Goal: Task Accomplishment & Management: Manage account settings

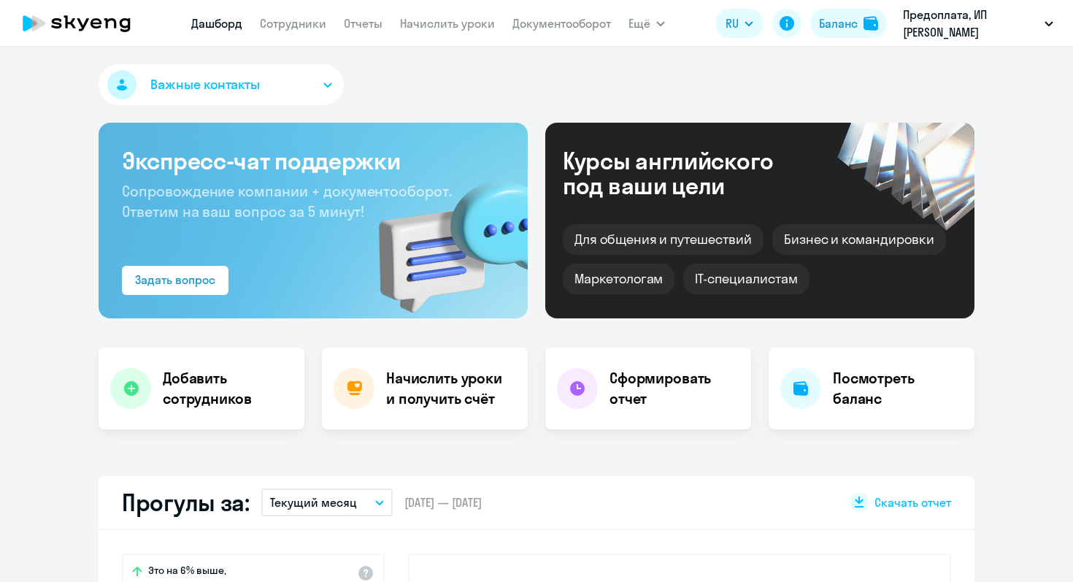
select select "30"
click at [846, 21] on div "Баланс" at bounding box center [838, 24] width 39 height 18
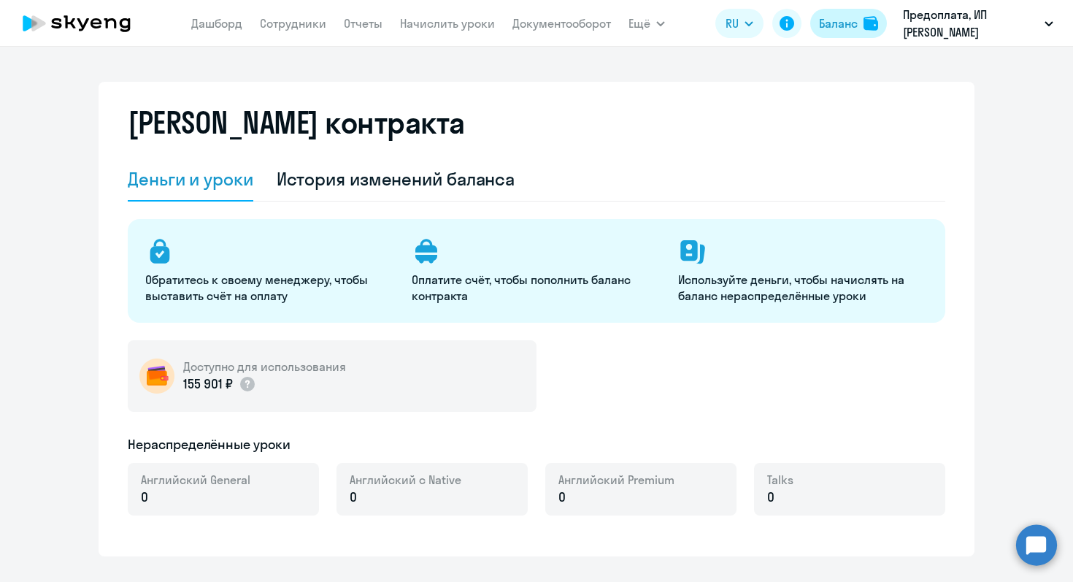
select select "english_adult_not_native_speaker"
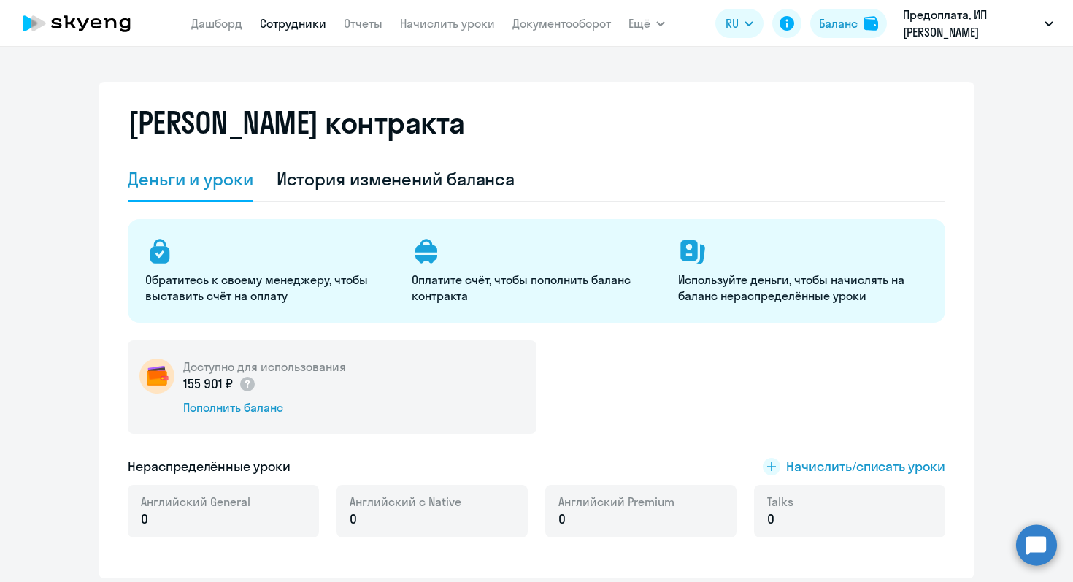
click at [299, 20] on link "Сотрудники" at bounding box center [293, 23] width 66 height 15
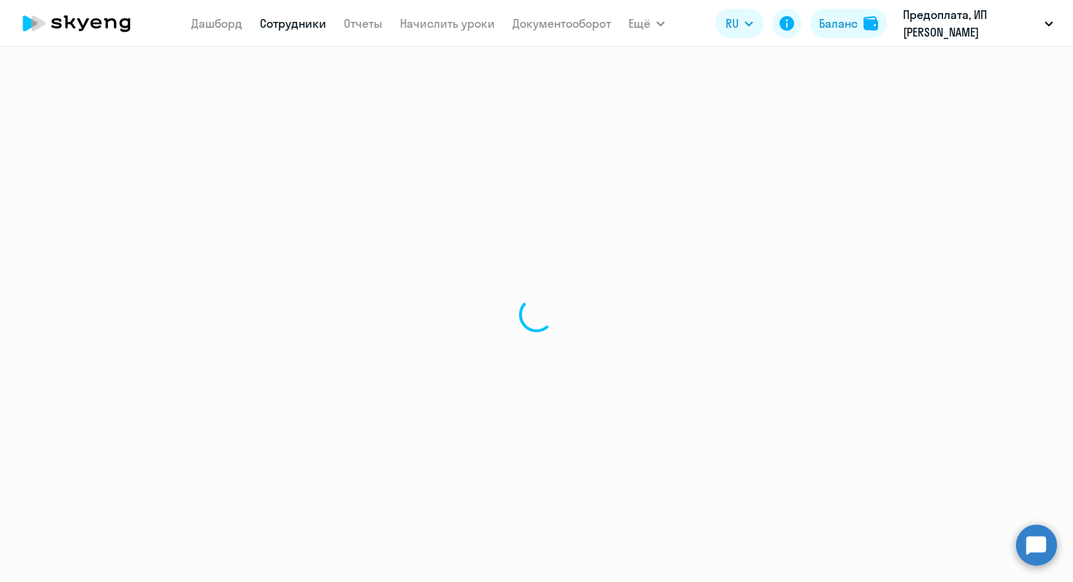
select select "30"
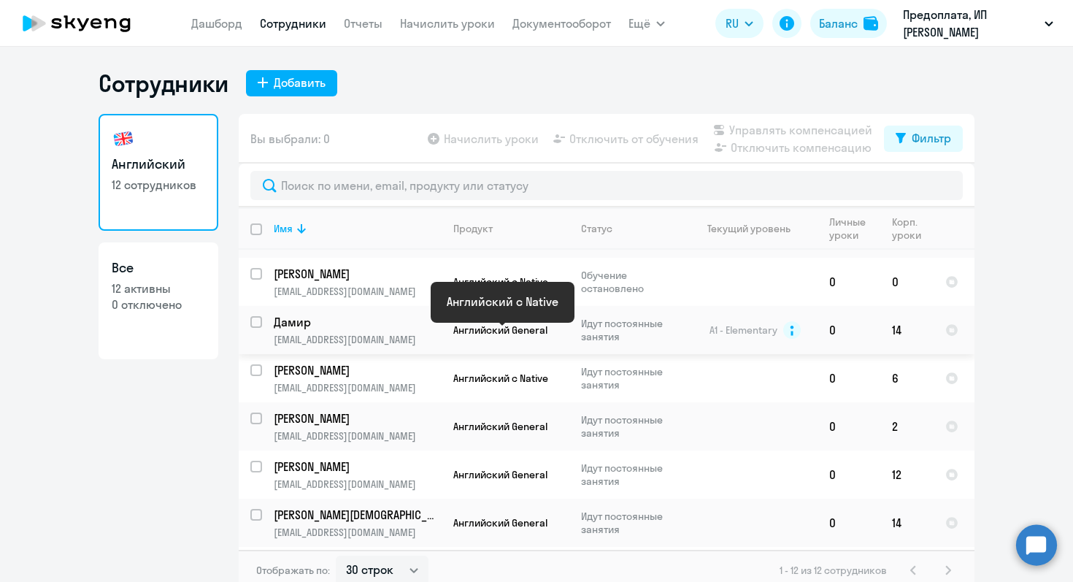
scroll to position [194, 0]
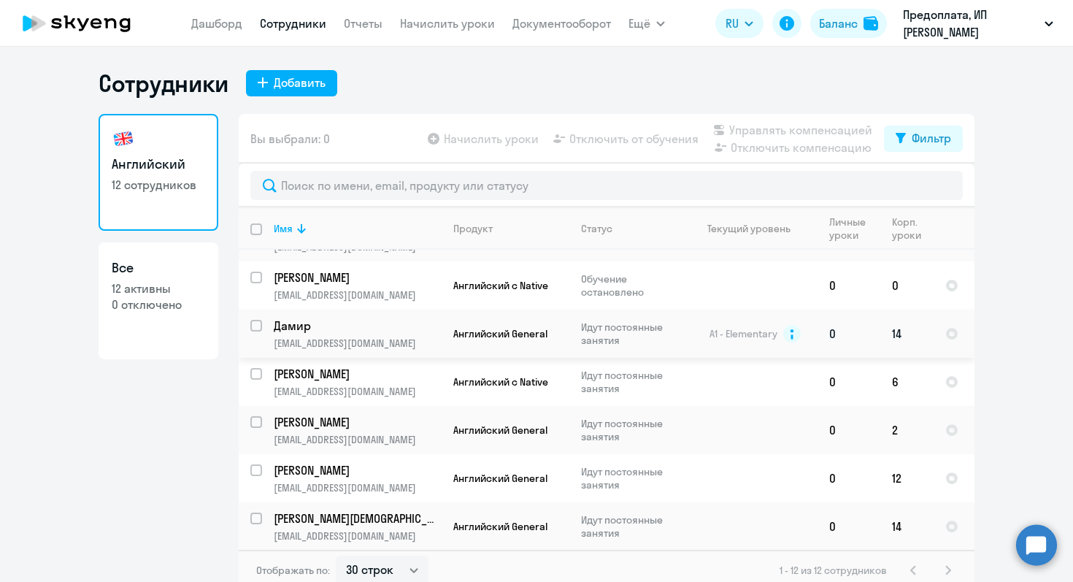
click at [899, 317] on td "14" at bounding box center [906, 333] width 53 height 48
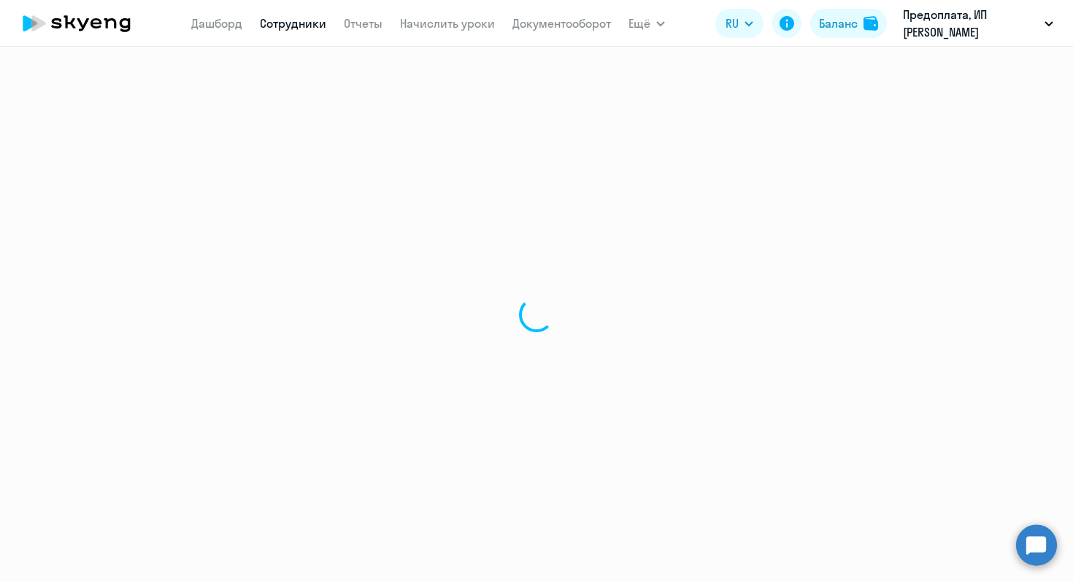
select select "english"
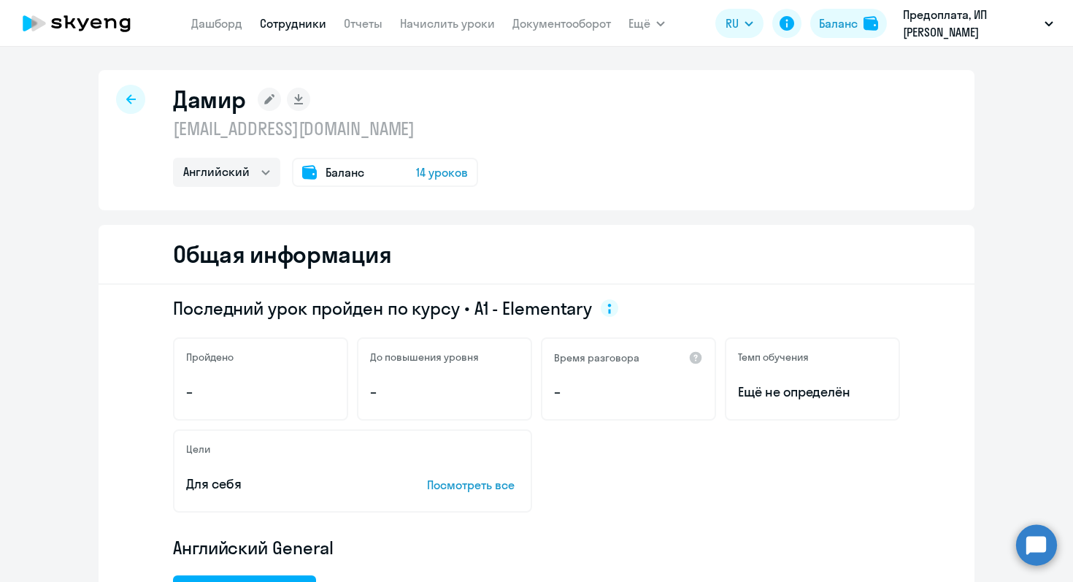
click at [129, 100] on icon at bounding box center [130, 99] width 9 height 10
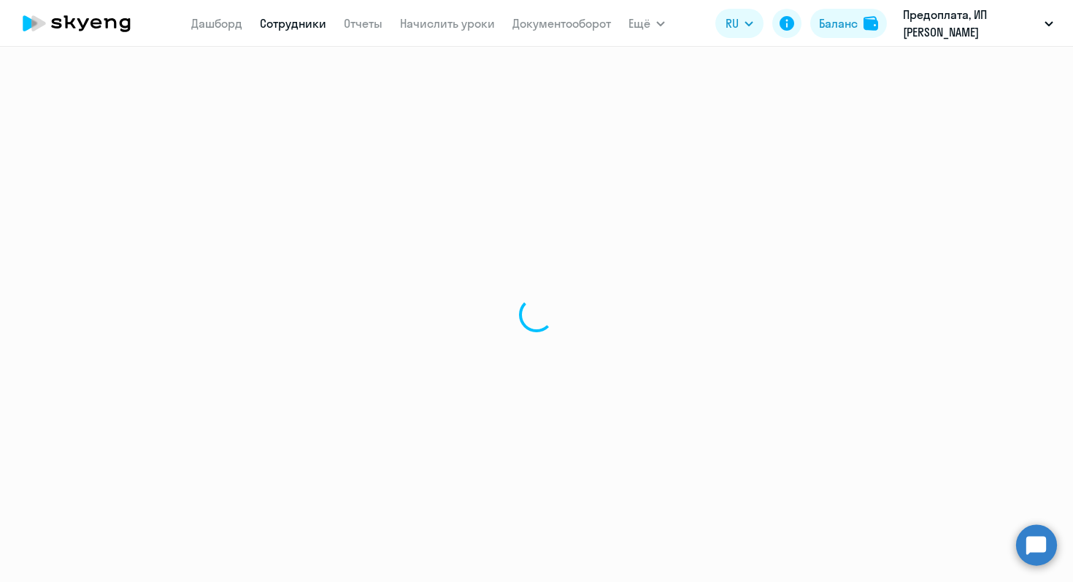
select select "30"
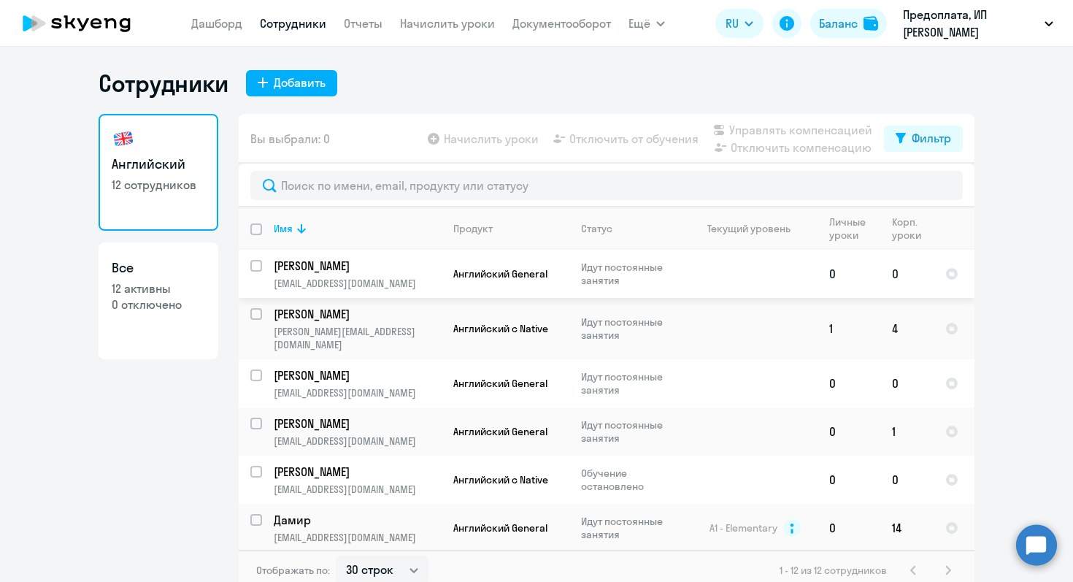
click at [724, 271] on td at bounding box center [750, 274] width 136 height 48
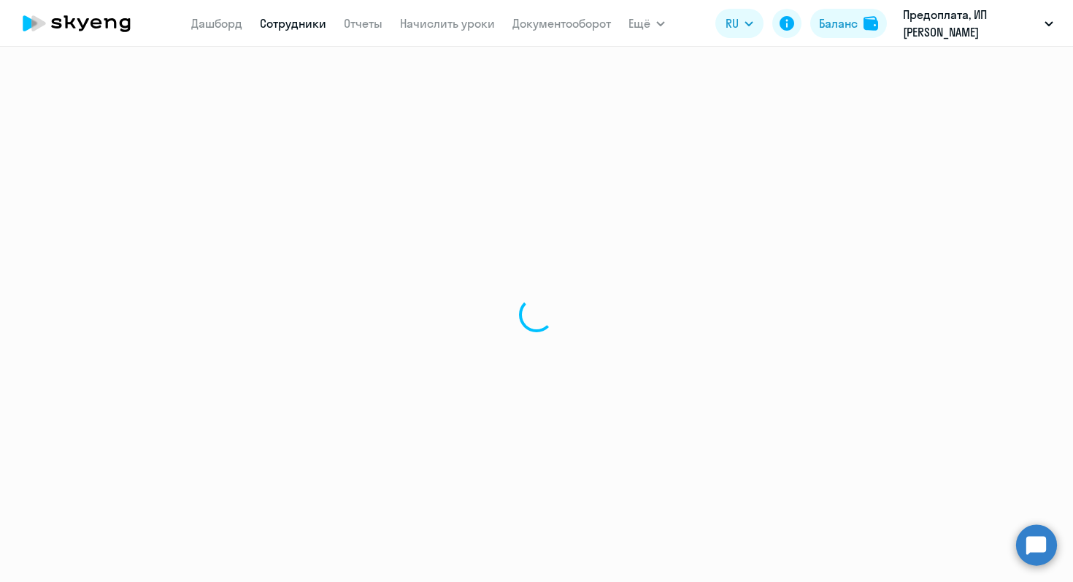
select select "english"
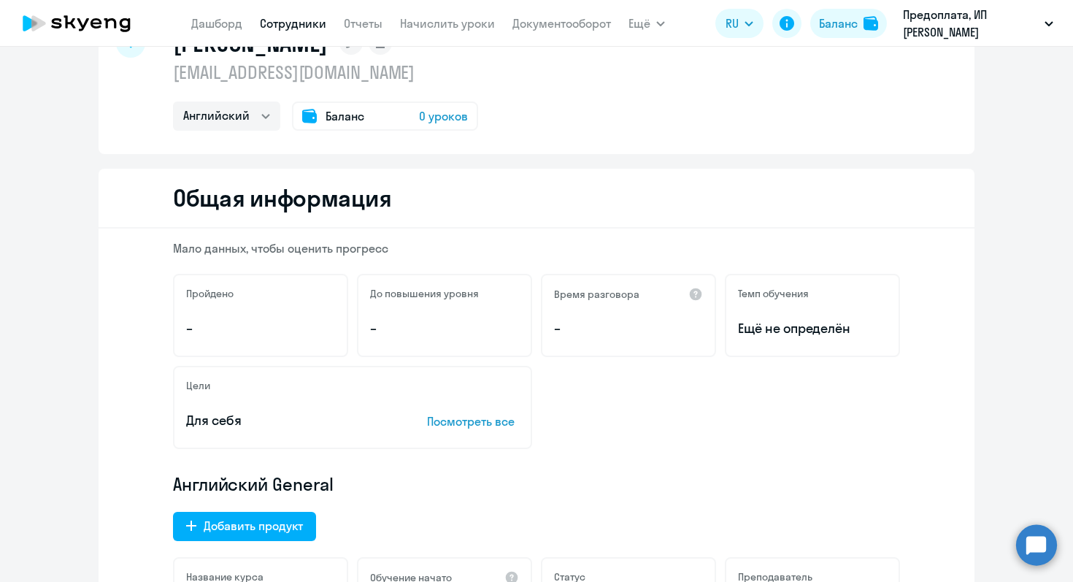
scroll to position [59, 0]
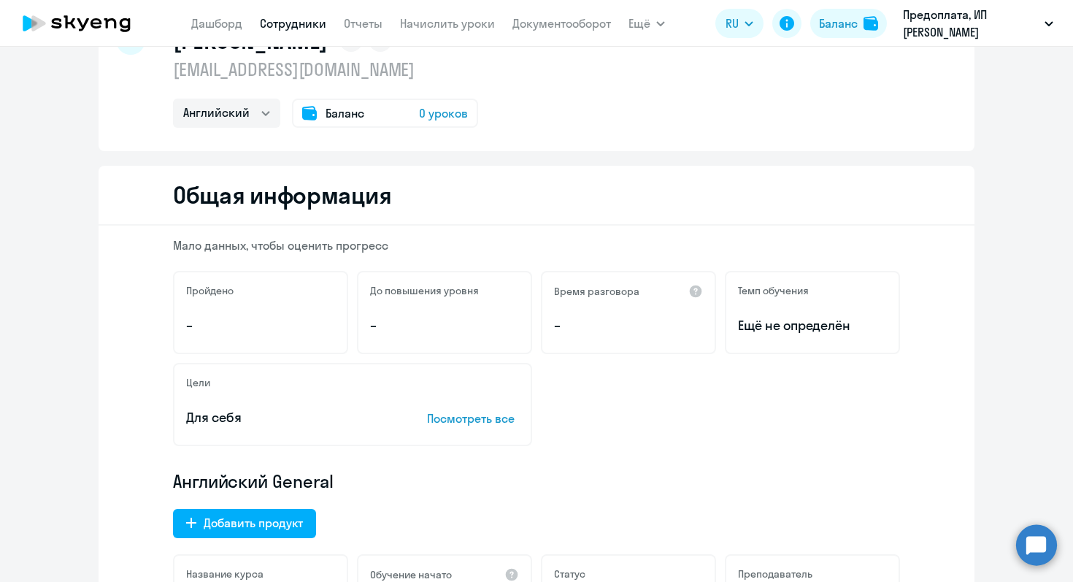
click at [347, 113] on span "Баланс" at bounding box center [344, 113] width 39 height 18
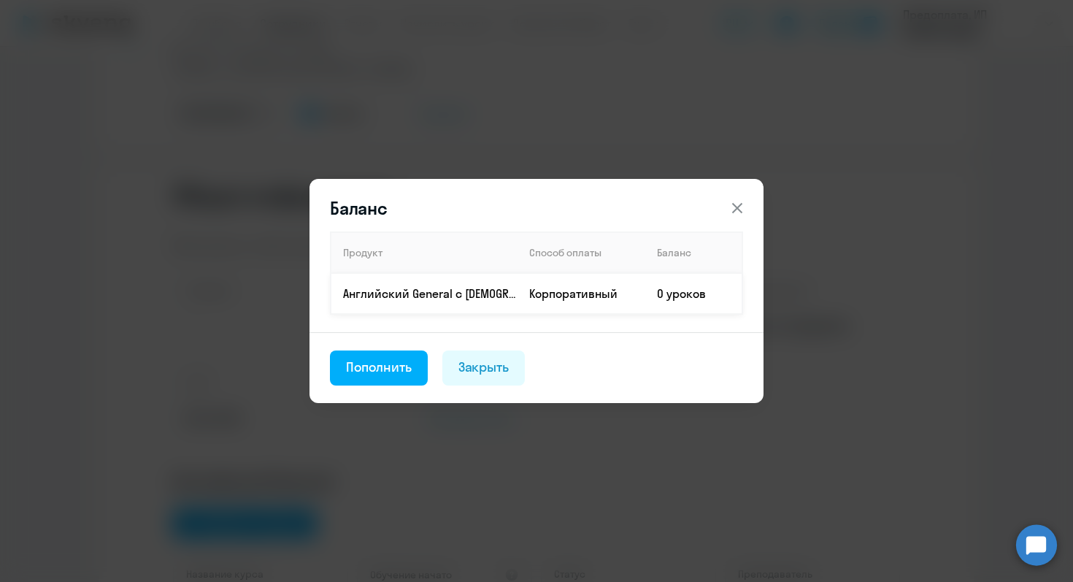
click at [658, 297] on td "0 уроков" at bounding box center [693, 293] width 97 height 41
click at [484, 372] on div "Закрыть" at bounding box center [483, 367] width 51 height 19
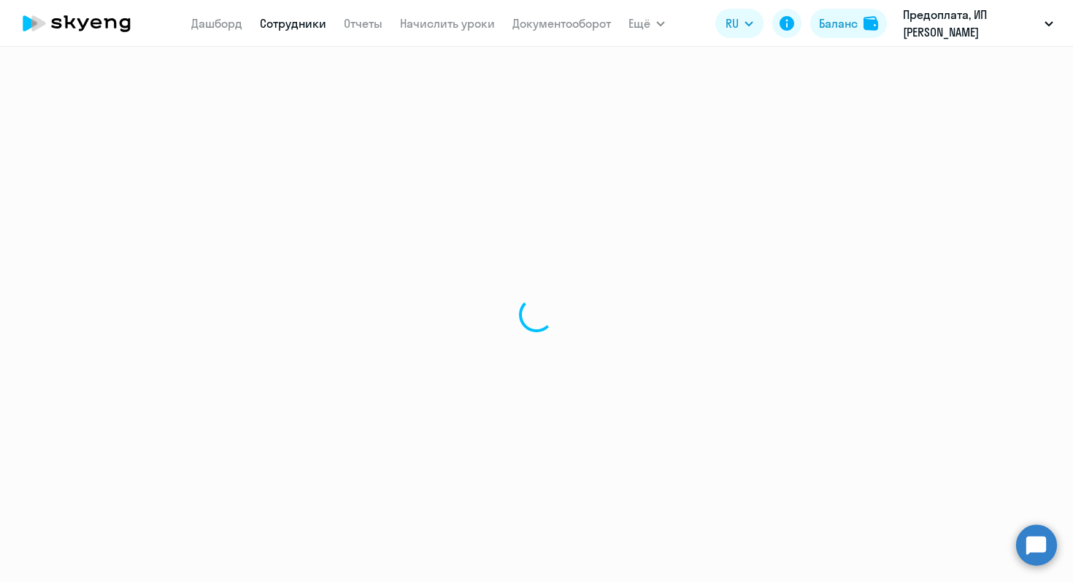
select select "30"
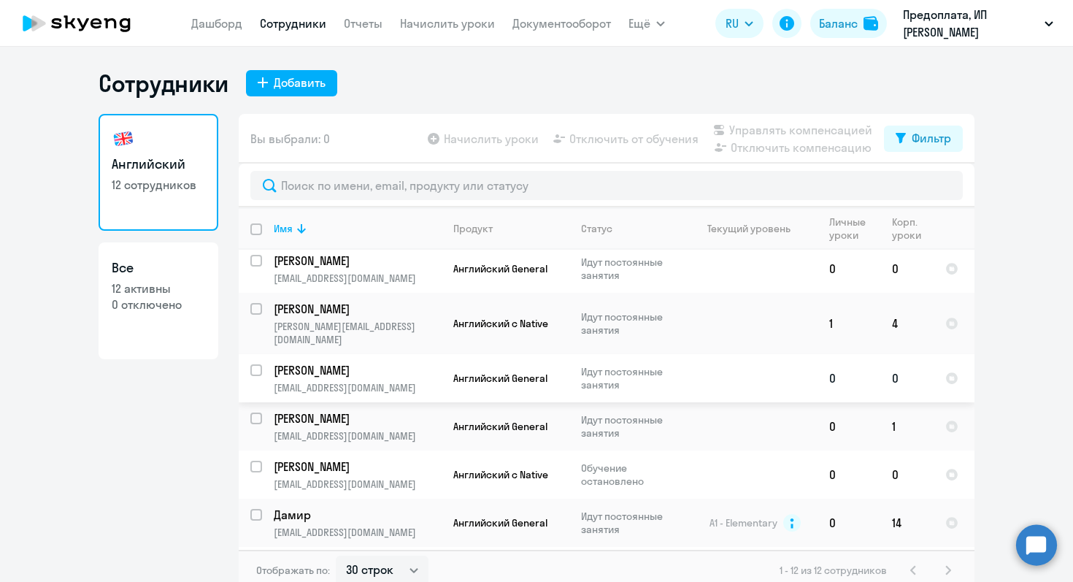
scroll to position [7, 0]
click at [685, 412] on td at bounding box center [750, 425] width 136 height 48
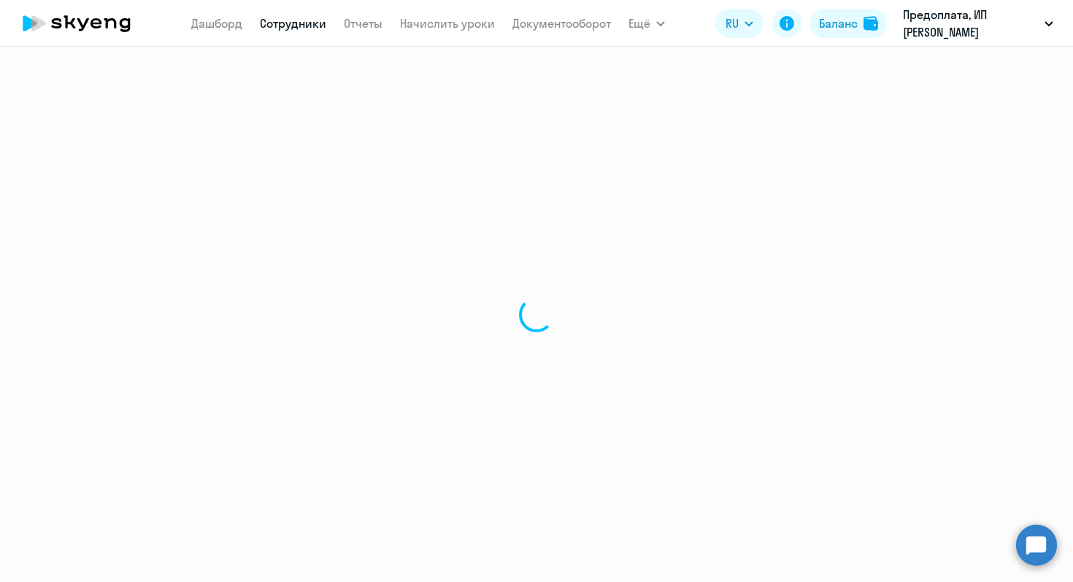
select select "english"
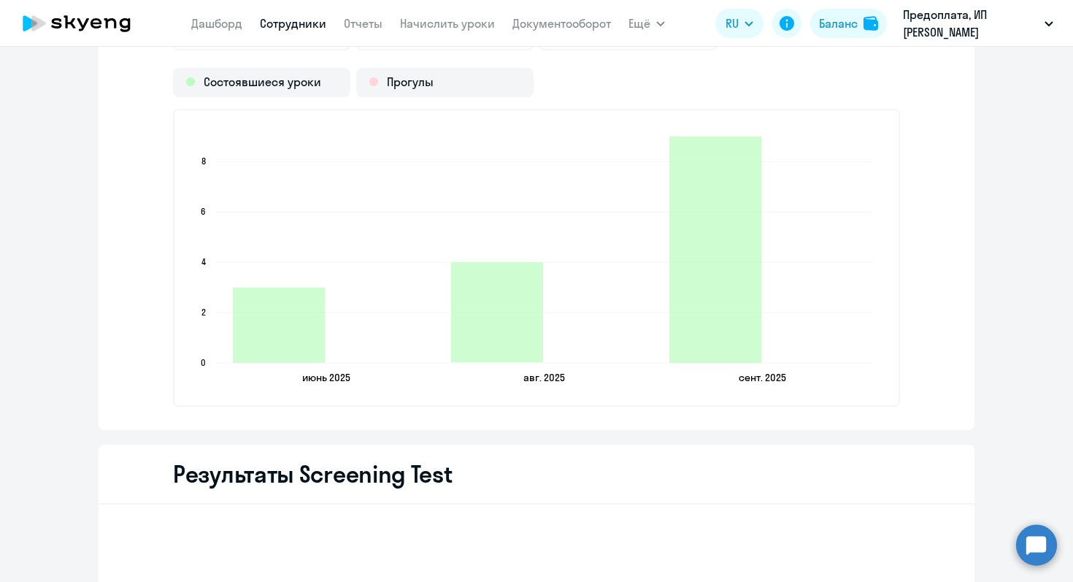
scroll to position [1876, 0]
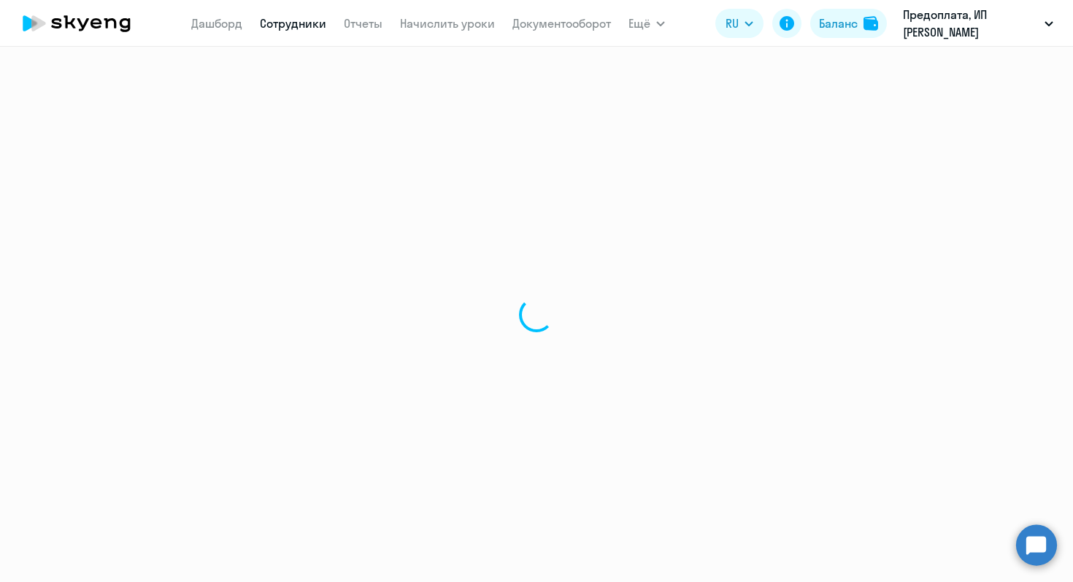
select select "30"
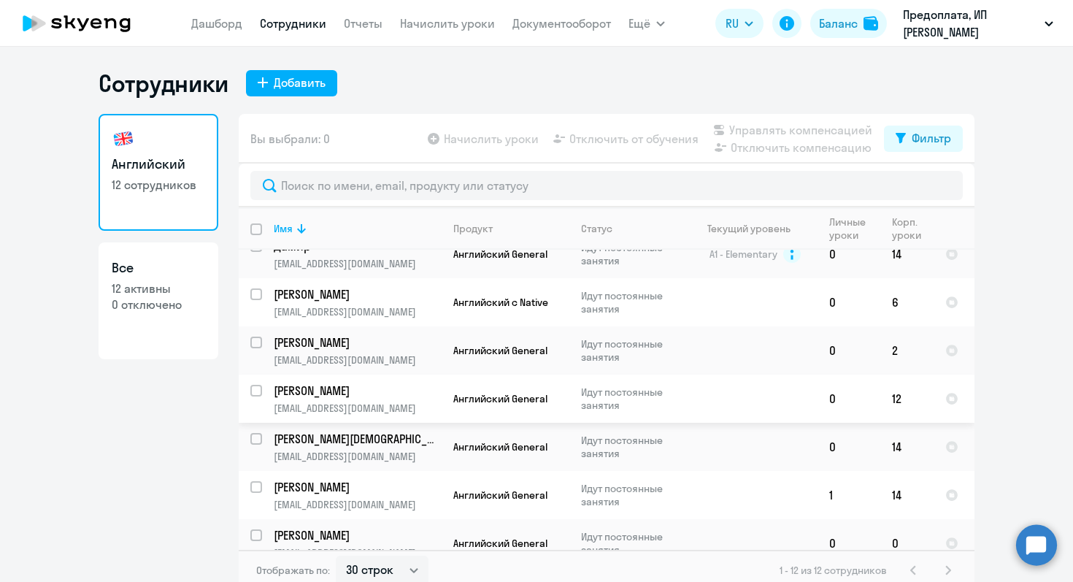
scroll to position [9, 0]
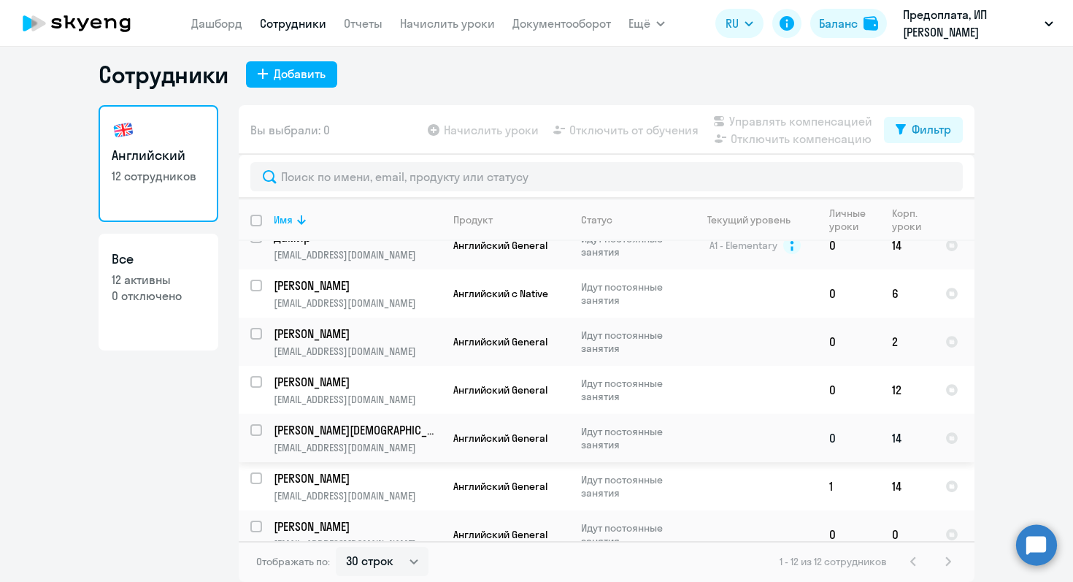
click at [562, 428] on td "Английский General" at bounding box center [506, 438] width 128 height 48
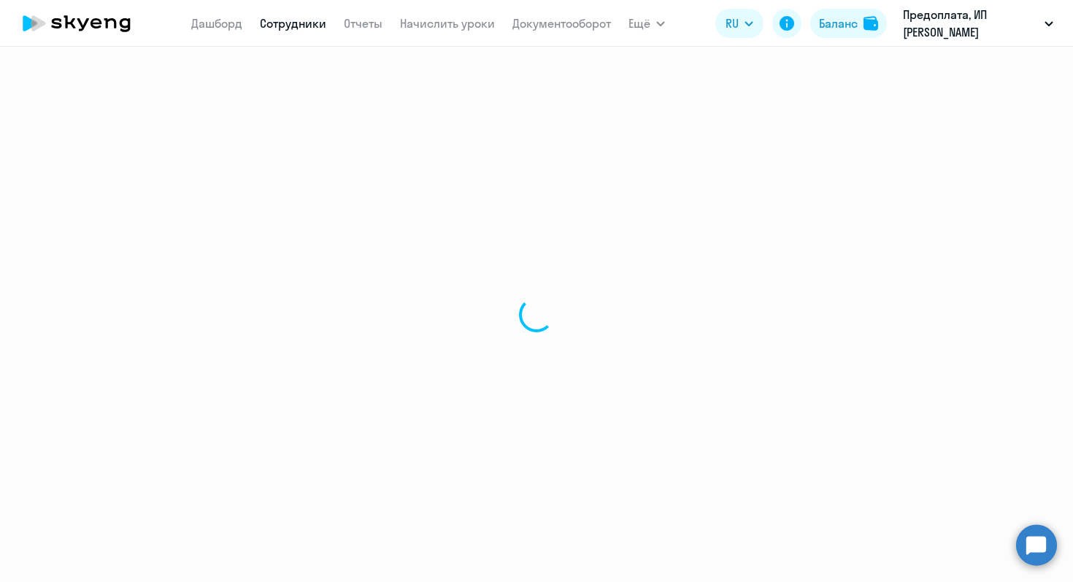
select select "english"
select select "30"
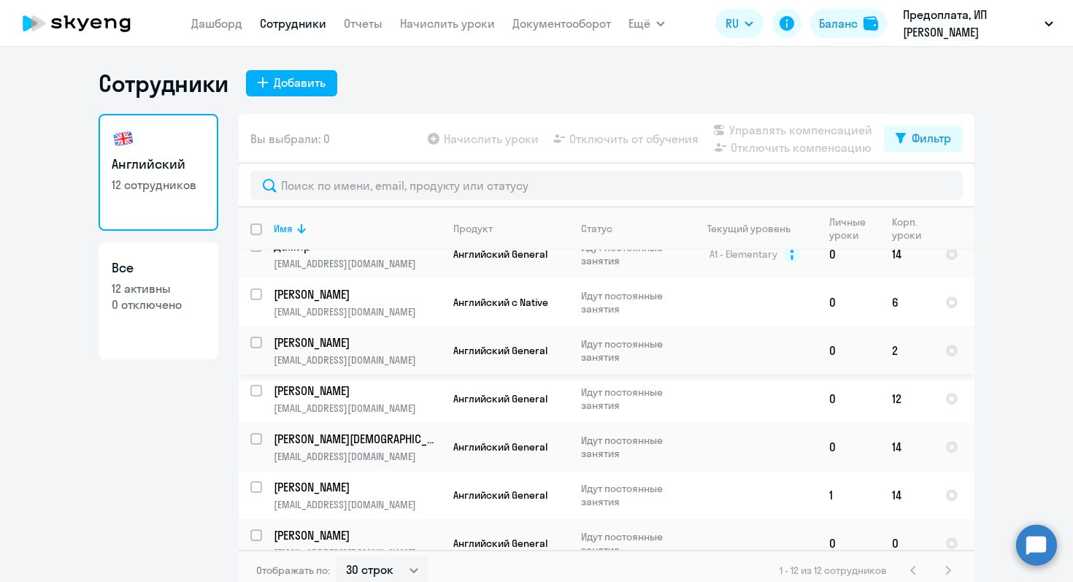
scroll to position [9, 0]
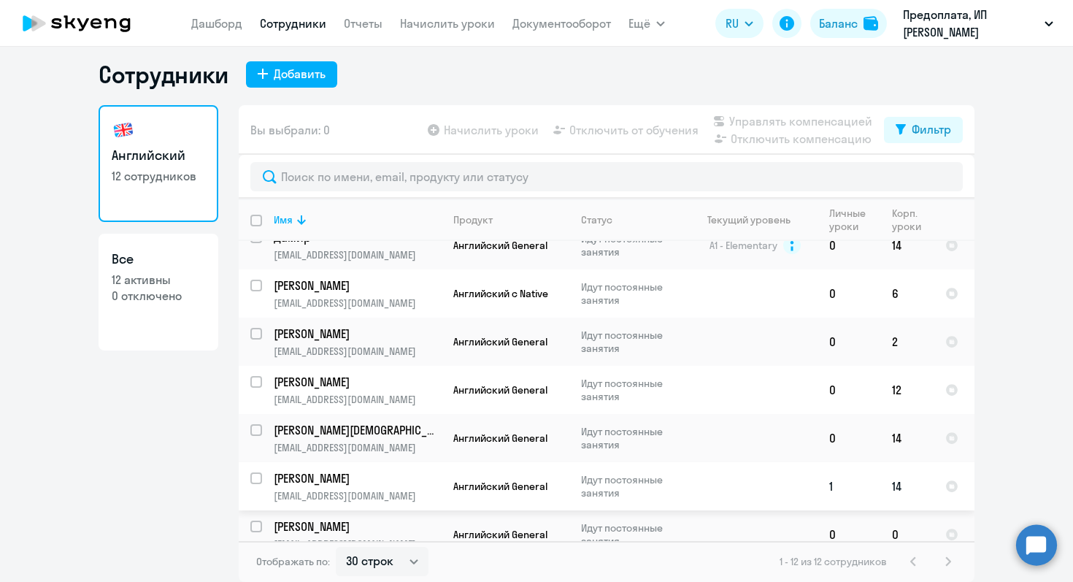
click at [401, 471] on td "[PERSON_NAME] [PERSON_NAME][EMAIL_ADDRESS][DOMAIN_NAME]" at bounding box center [352, 486] width 180 height 48
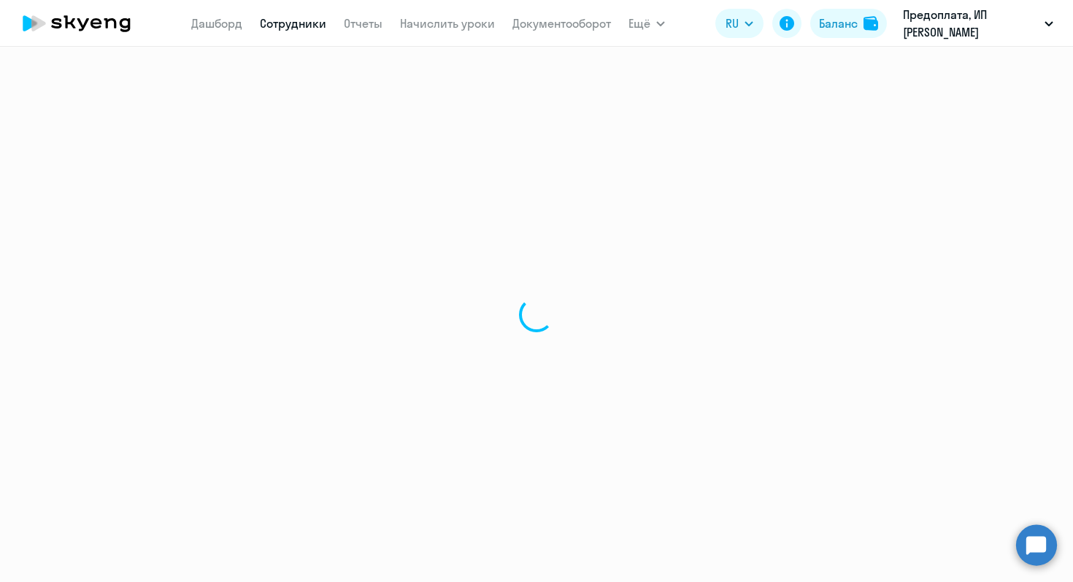
select select "english"
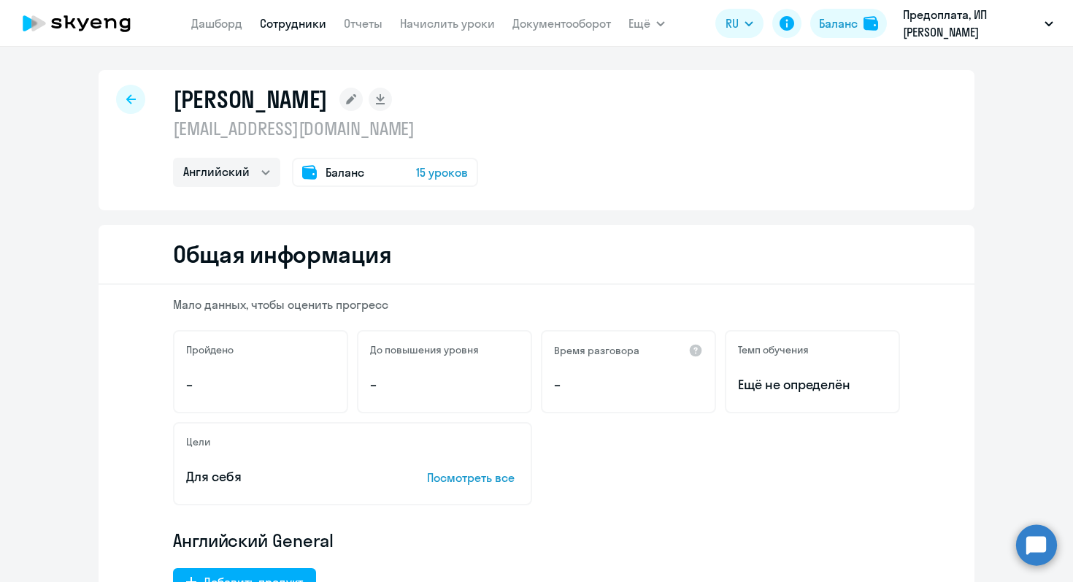
click at [431, 174] on span "15 уроков" at bounding box center [442, 172] width 52 height 18
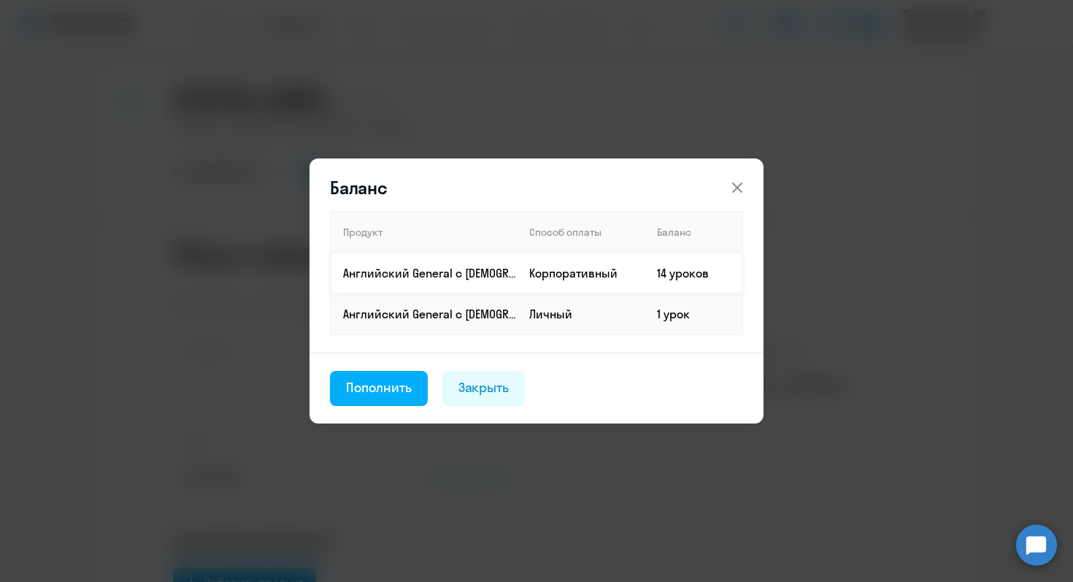
click at [669, 275] on td "14 уроков" at bounding box center [693, 273] width 97 height 41
click at [523, 284] on td "Корпоративный" at bounding box center [581, 273] width 128 height 41
click at [485, 276] on p "Английский General с [DEMOGRAPHIC_DATA] преподавателем" at bounding box center [430, 273] width 174 height 16
click at [737, 190] on icon at bounding box center [737, 188] width 18 height 18
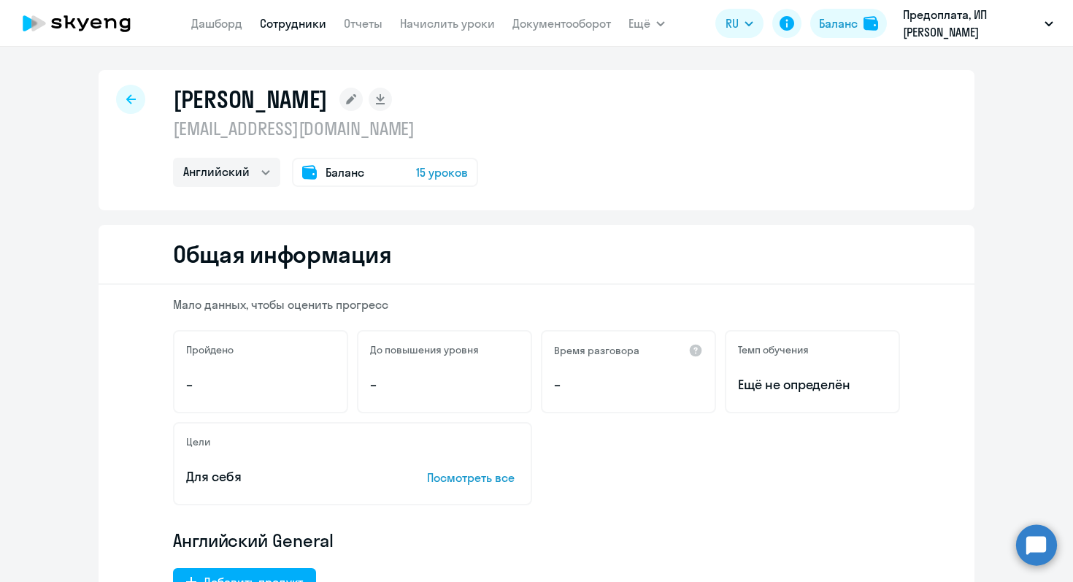
click at [140, 94] on div at bounding box center [130, 99] width 29 height 29
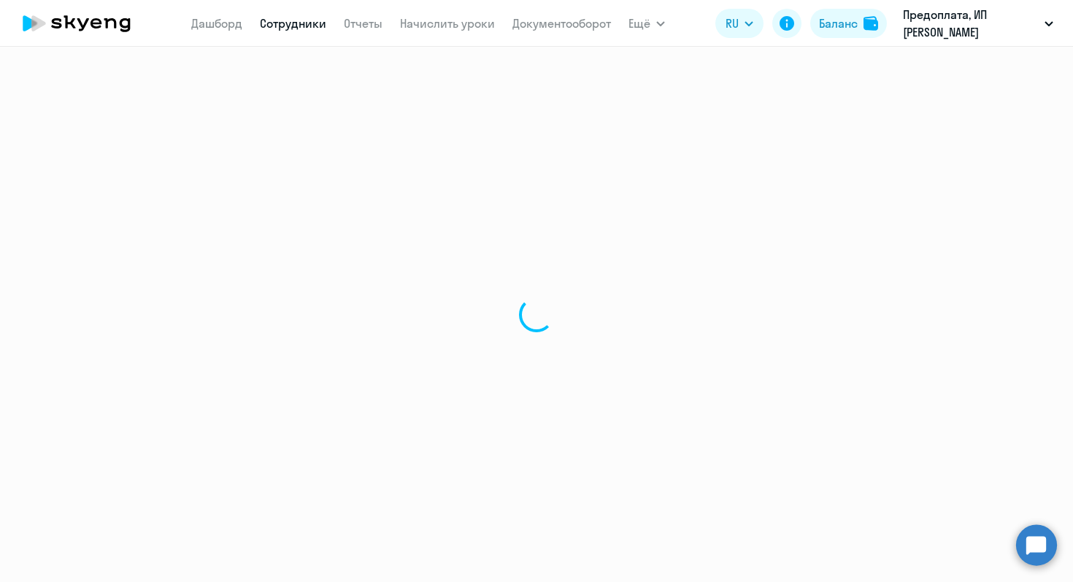
select select "30"
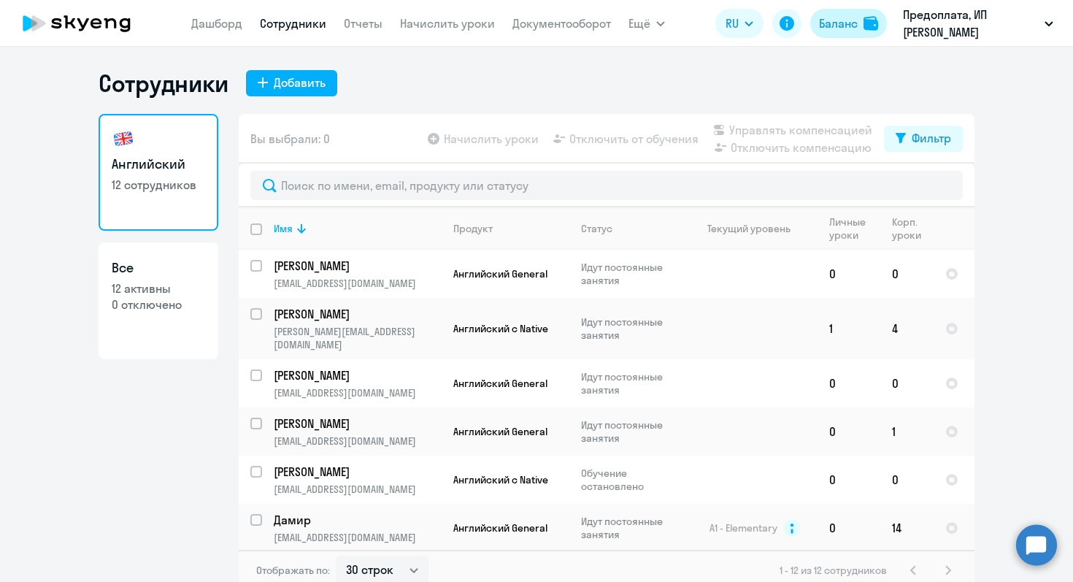
click at [853, 20] on div "Баланс" at bounding box center [838, 24] width 39 height 18
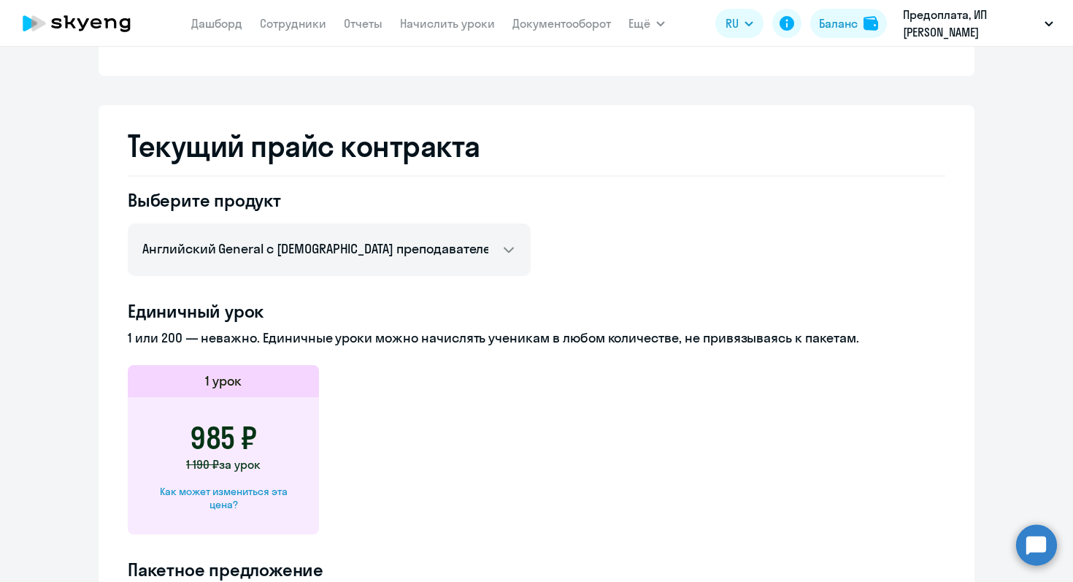
scroll to position [490, 0]
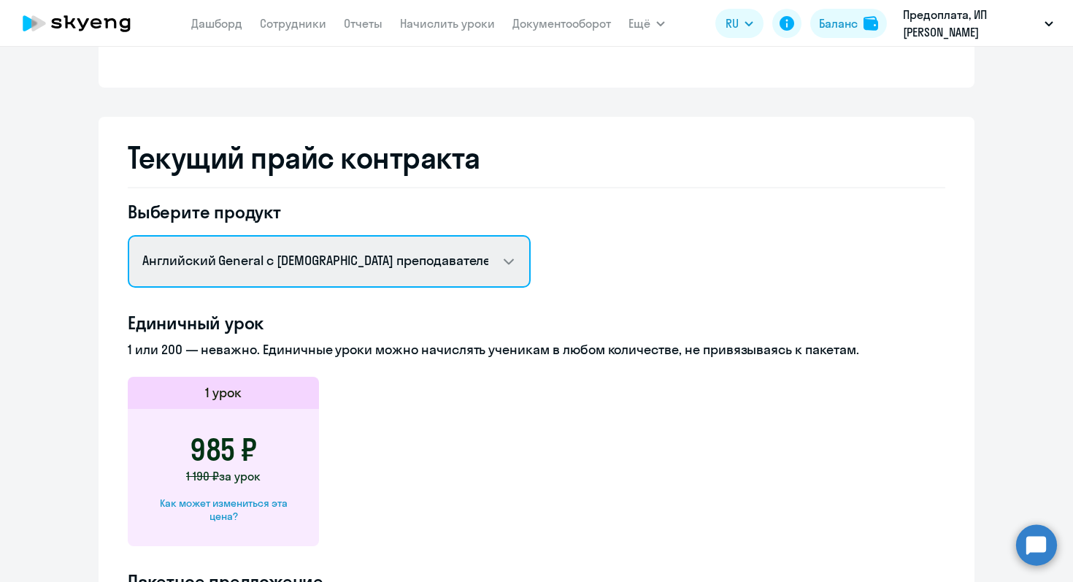
click at [479, 257] on select "Английский General с русскоговорящим преподавателем Английский General с [DEMOG…" at bounding box center [329, 261] width 403 height 53
click at [128, 235] on select "Английский General с русскоговорящим преподавателем Английский General с [DEMOG…" at bounding box center [329, 261] width 403 height 53
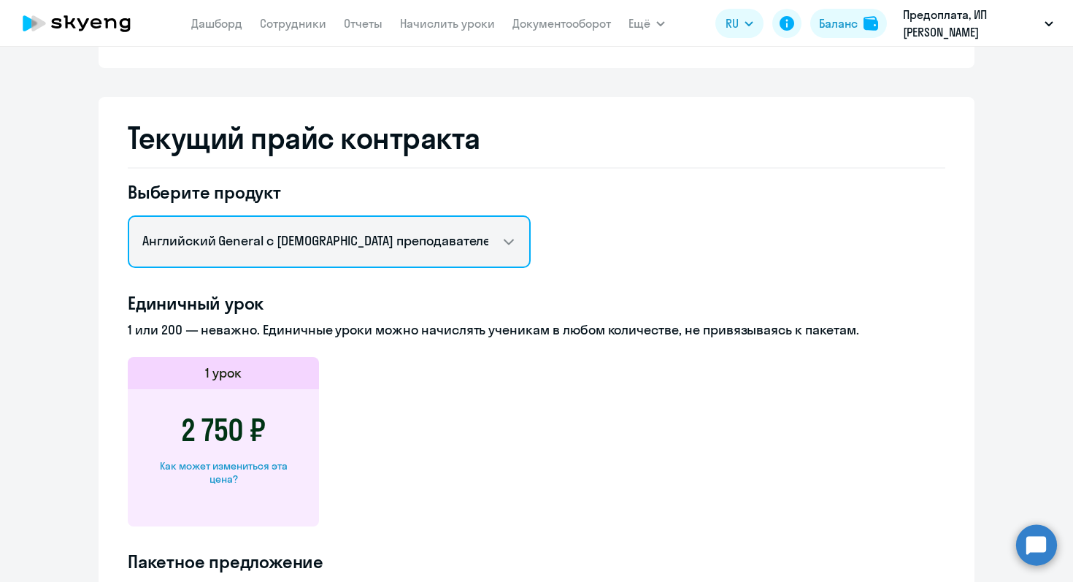
scroll to position [474, 0]
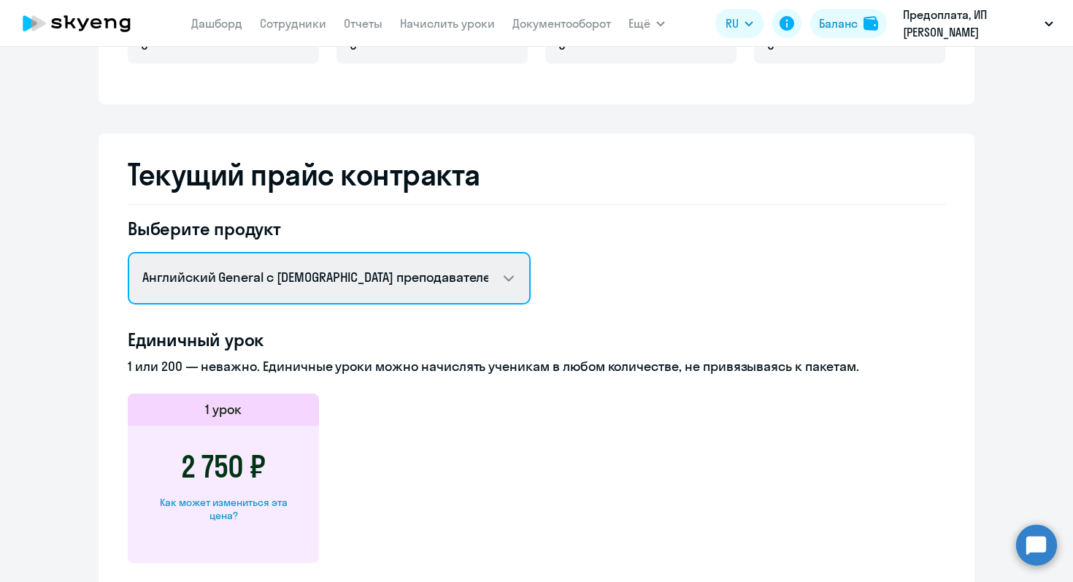
click at [471, 277] on select "Английский General с русскоговорящим преподавателем Английский General с [DEMOG…" at bounding box center [329, 278] width 403 height 53
select select "english_adult_not_native_speaker"
click at [128, 252] on select "Английский General с русскоговорящим преподавателем Английский General с [DEMOG…" at bounding box center [329, 278] width 403 height 53
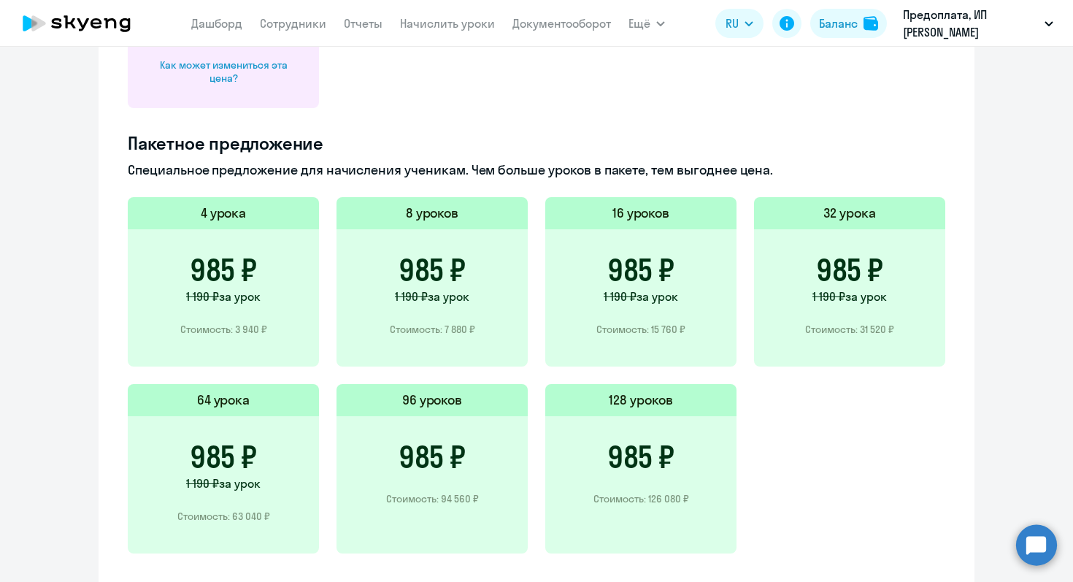
scroll to position [930, 0]
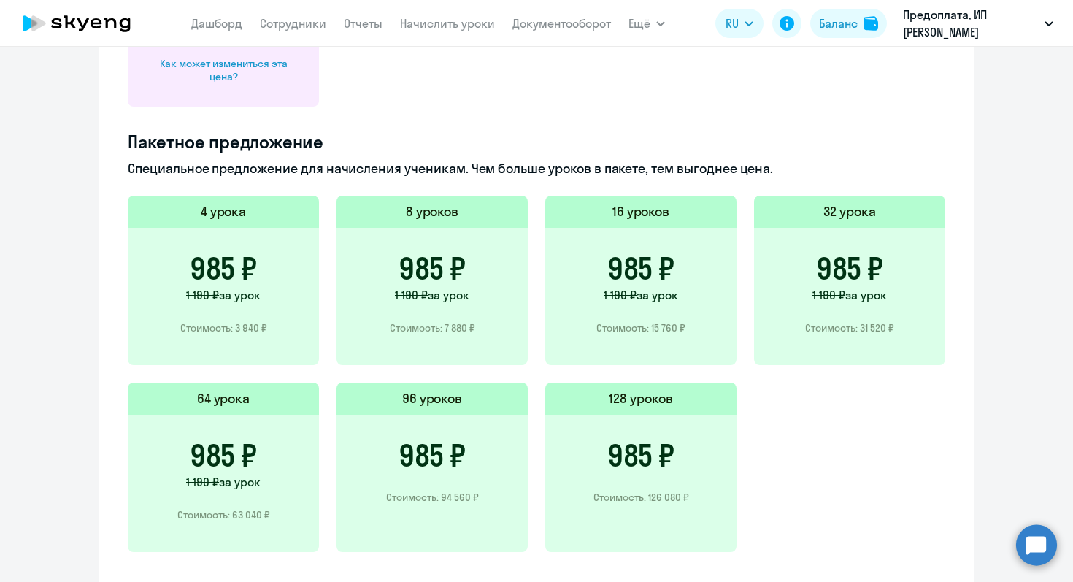
click at [215, 513] on p "Стоимость: 63 040 ₽" at bounding box center [223, 514] width 93 height 13
click at [235, 397] on h5 "64 урока" at bounding box center [223, 398] width 53 height 19
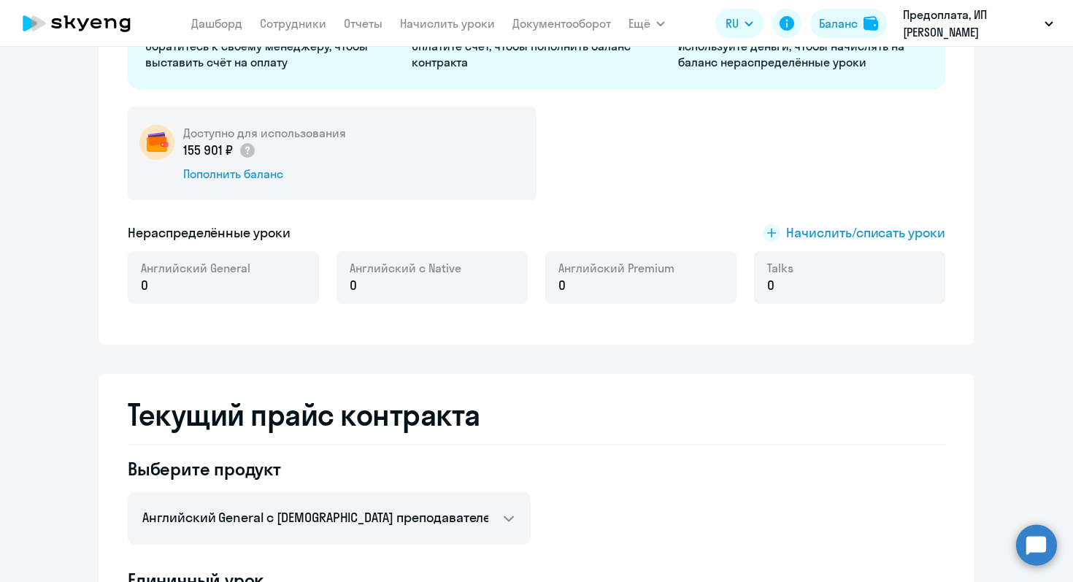
scroll to position [221, 0]
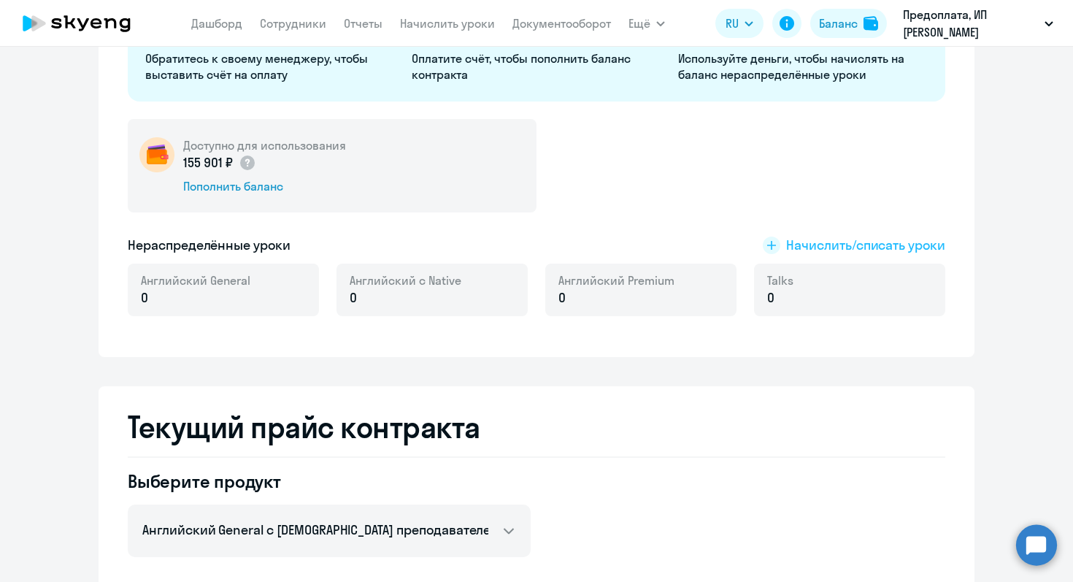
click at [776, 242] on rect at bounding box center [772, 245] width 18 height 18
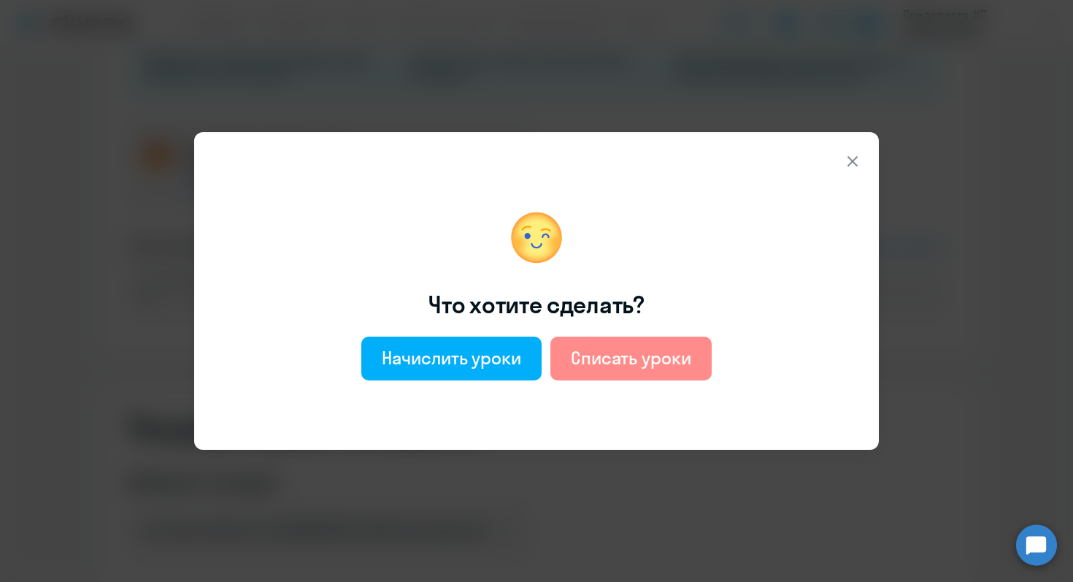
click at [637, 355] on div "Списать уроки" at bounding box center [631, 357] width 120 height 23
select select "english_adult_not_native_speaker"
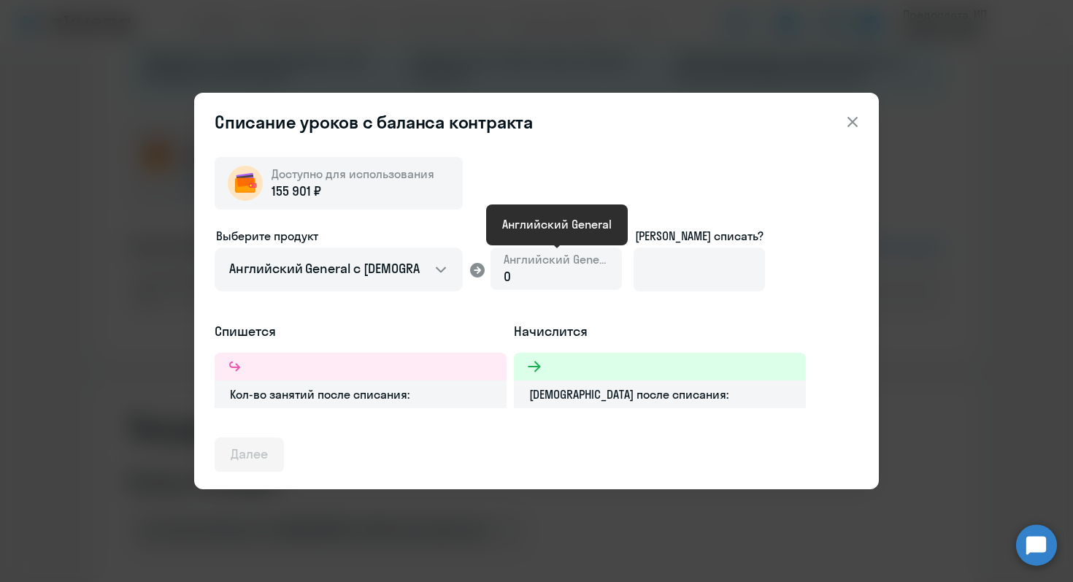
click at [547, 266] on span "Английский General" at bounding box center [556, 259] width 105 height 16
click at [852, 123] on icon at bounding box center [852, 122] width 10 height 10
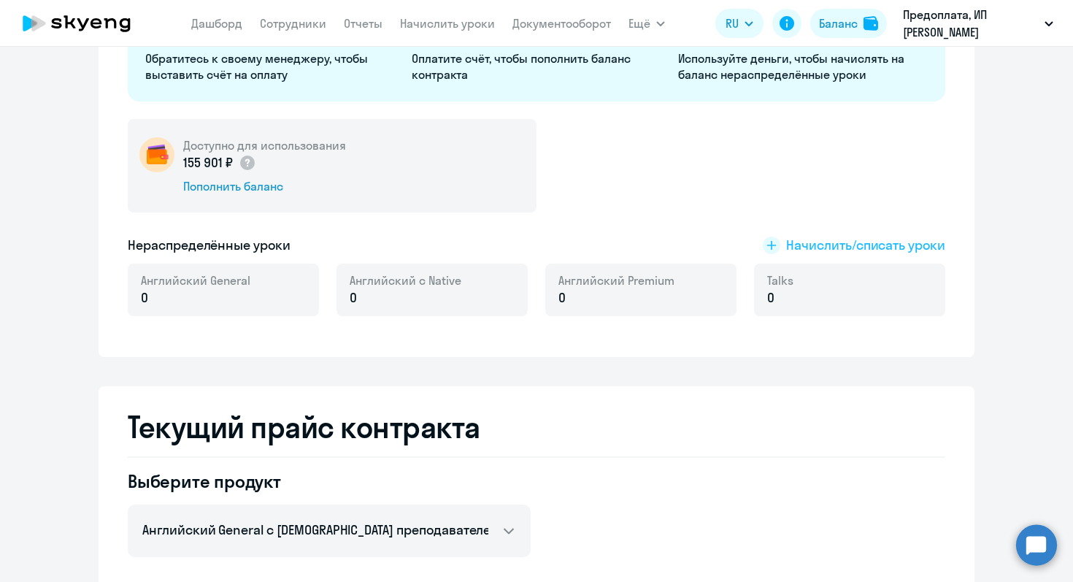
click at [777, 249] on rect at bounding box center [772, 245] width 18 height 18
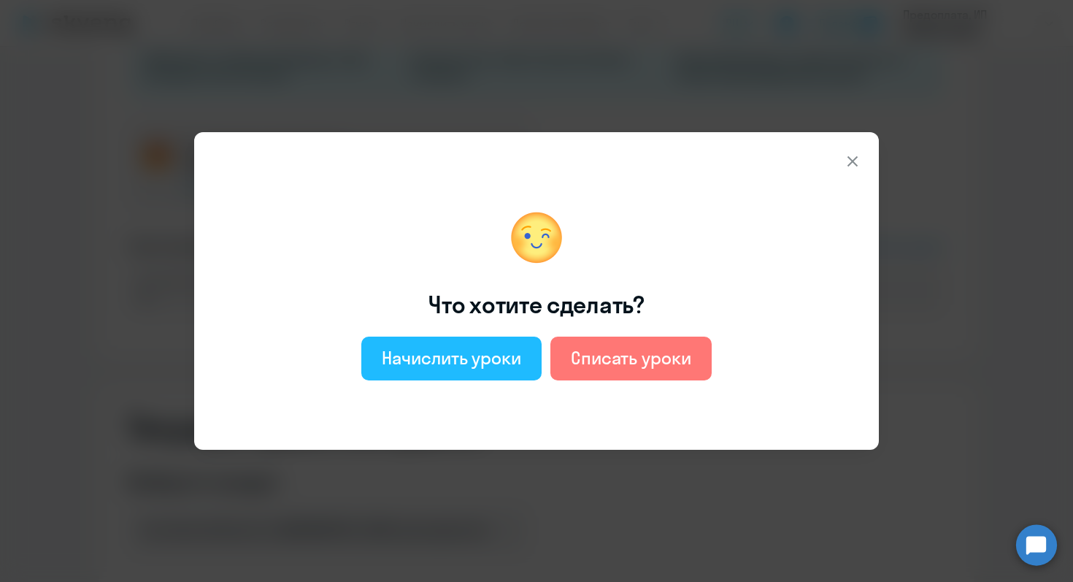
click at [401, 363] on div "Начислить уроки" at bounding box center [451, 357] width 139 height 23
select select "english_adult_not_native_speaker"
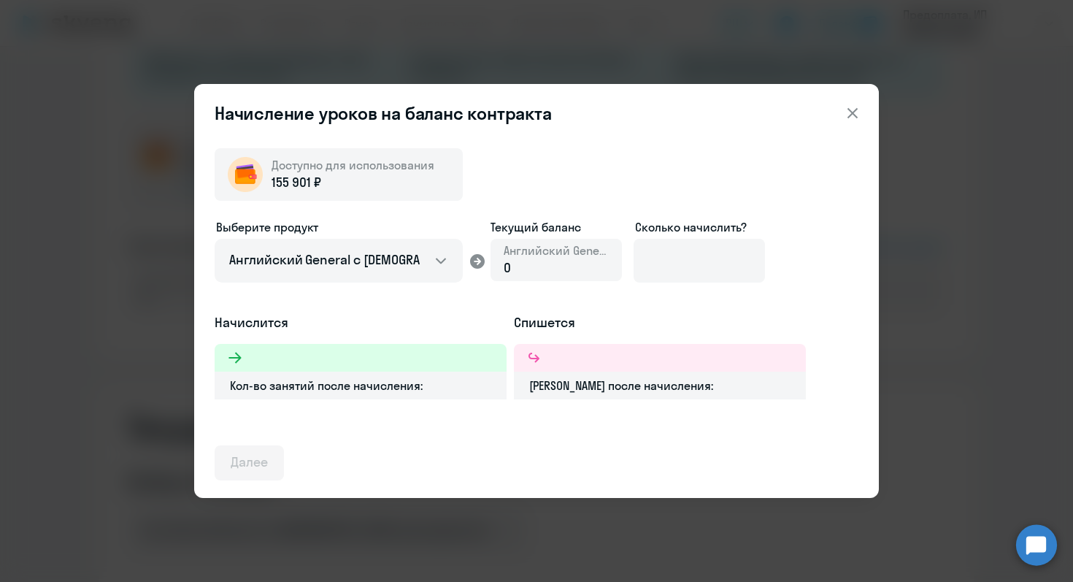
click at [536, 263] on div "0" at bounding box center [556, 267] width 105 height 19
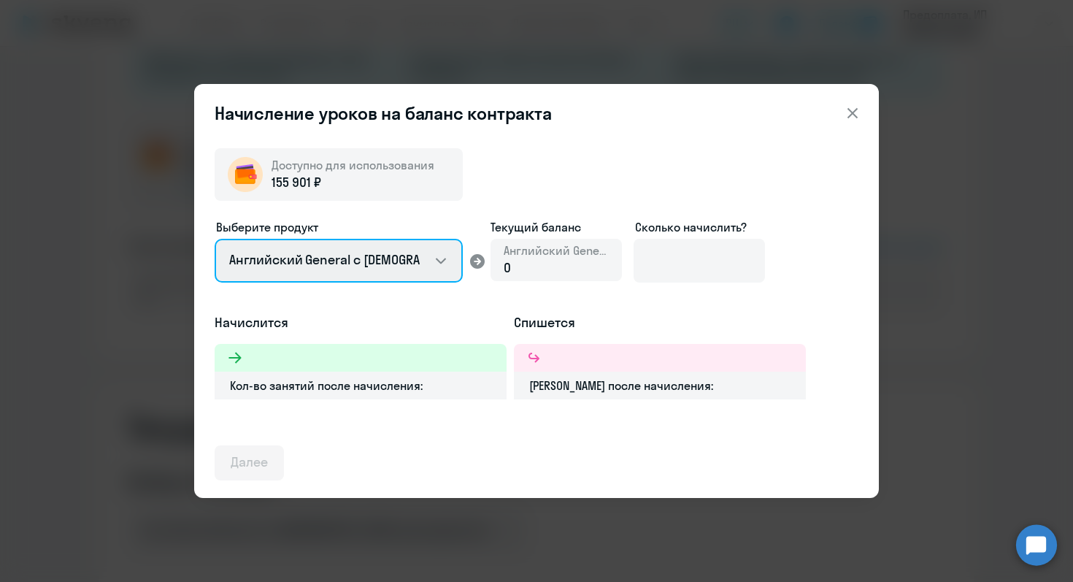
click at [353, 274] on select "Английский General с [DEMOGRAPHIC_DATA] преподавателем Английский General с [DE…" at bounding box center [339, 261] width 248 height 44
click at [215, 239] on select "Английский General с [DEMOGRAPHIC_DATA] преподавателем Английский General с [DE…" at bounding box center [339, 261] width 248 height 44
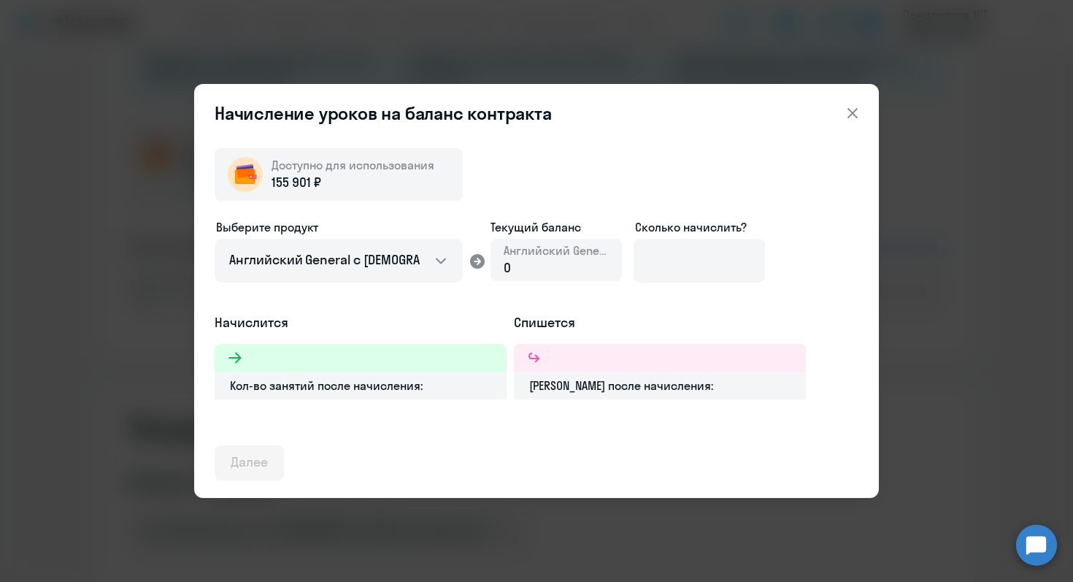
click at [539, 260] on div "0" at bounding box center [556, 267] width 105 height 19
click at [511, 269] on div "0" at bounding box center [556, 267] width 105 height 19
click at [667, 258] on input at bounding box center [698, 261] width 131 height 44
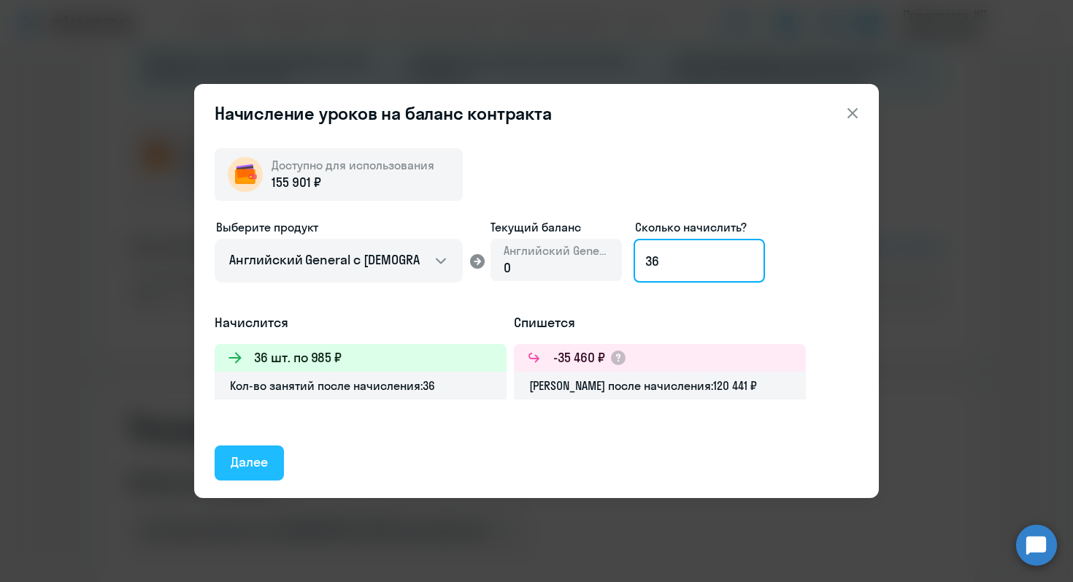
type input "36"
click at [253, 460] on div "Далее" at bounding box center [249, 461] width 37 height 19
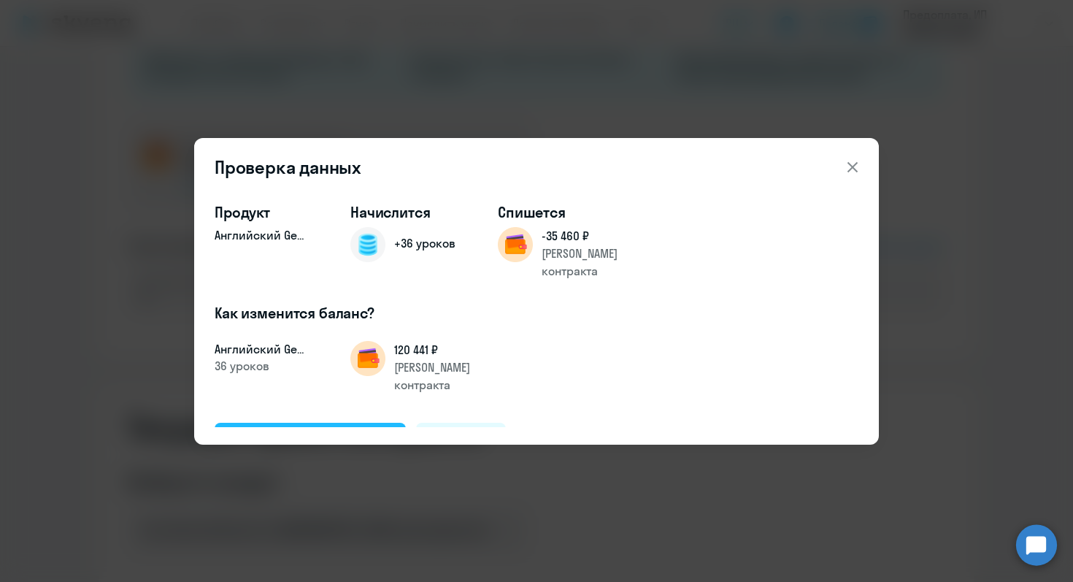
click at [318, 430] on div "Подтвердить и начислить" at bounding box center [310, 439] width 159 height 19
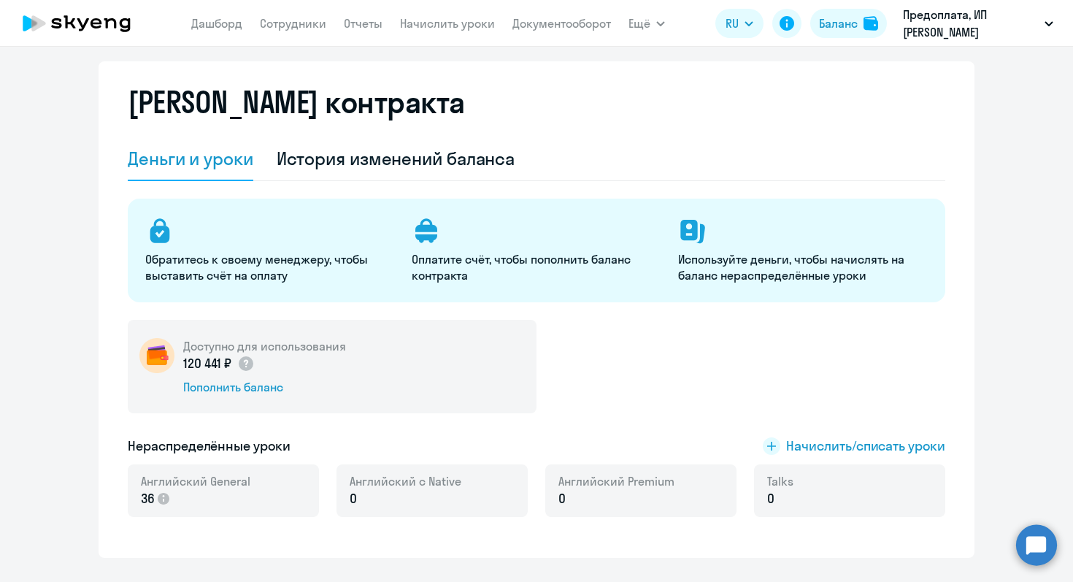
scroll to position [0, 0]
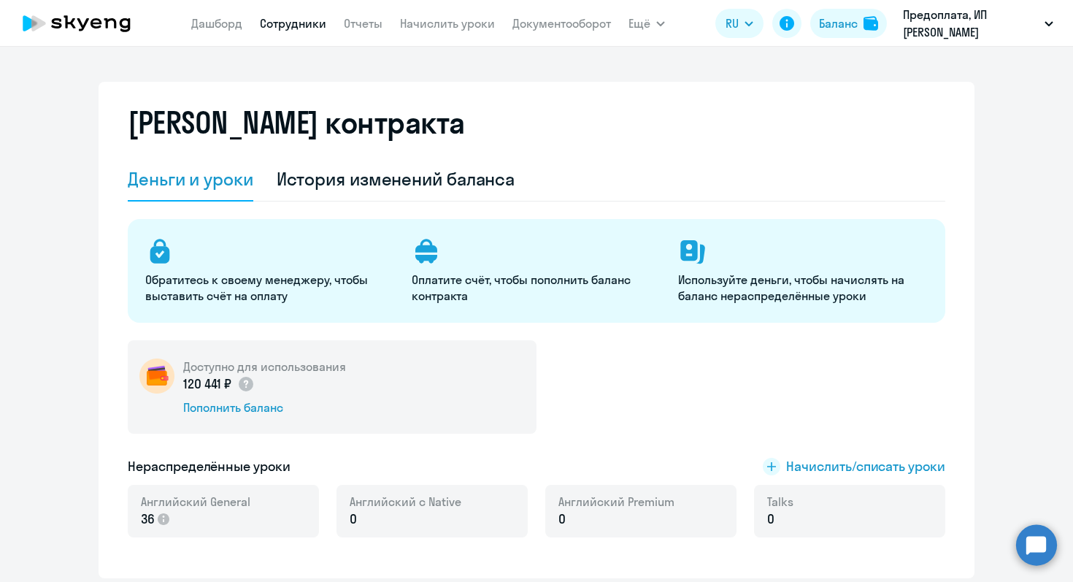
click at [291, 21] on link "Сотрудники" at bounding box center [293, 23] width 66 height 15
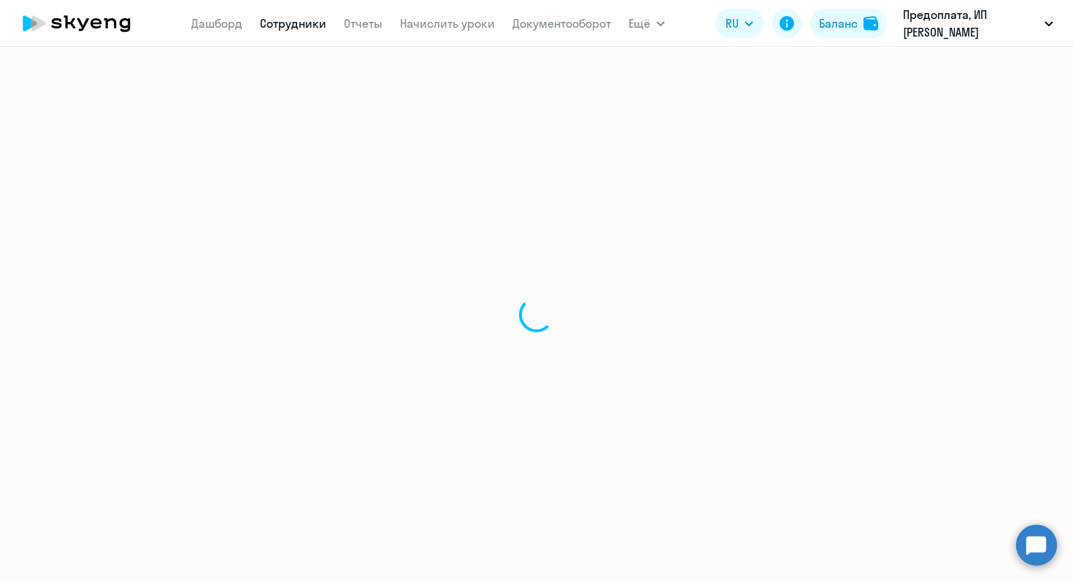
select select "30"
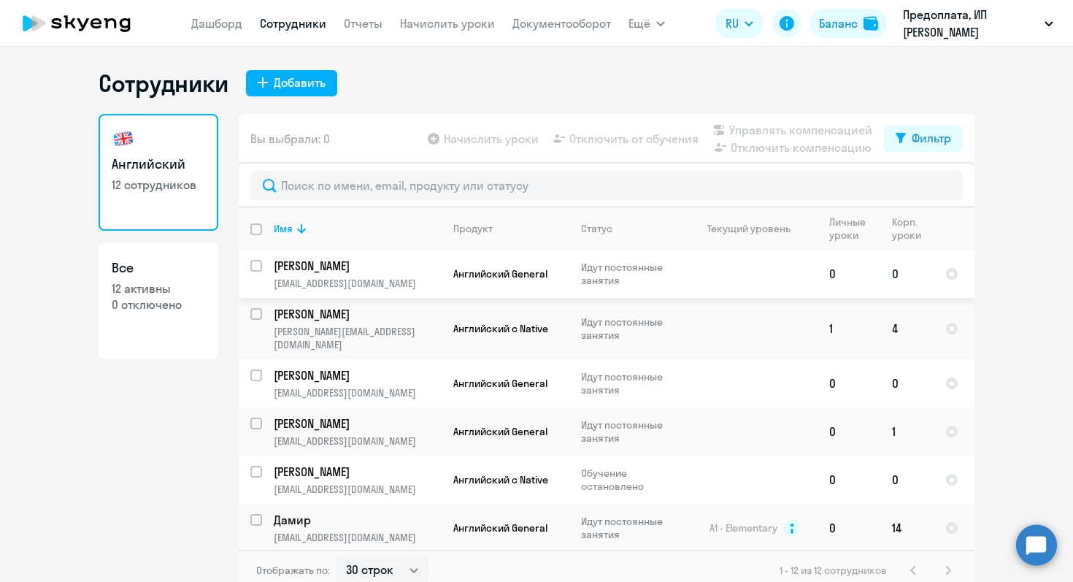
click at [749, 264] on td at bounding box center [750, 274] width 136 height 48
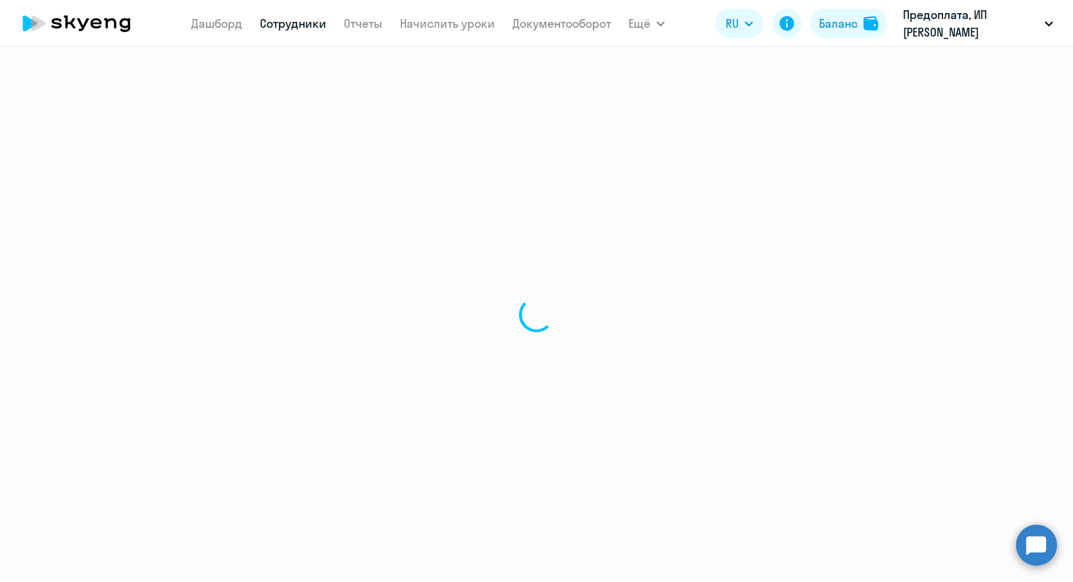
select select "english"
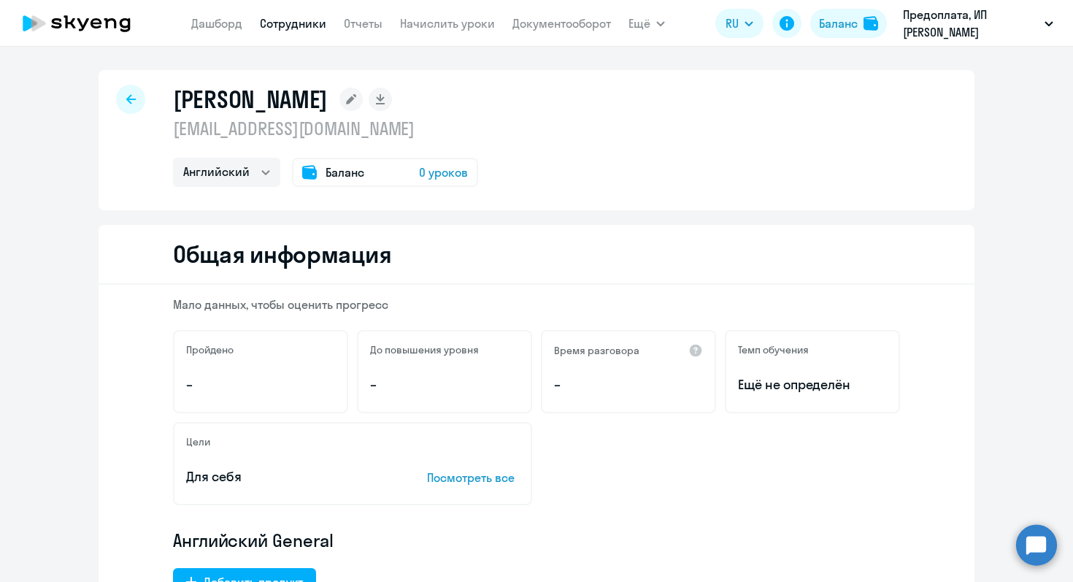
click at [325, 177] on span "Баланс" at bounding box center [344, 172] width 39 height 18
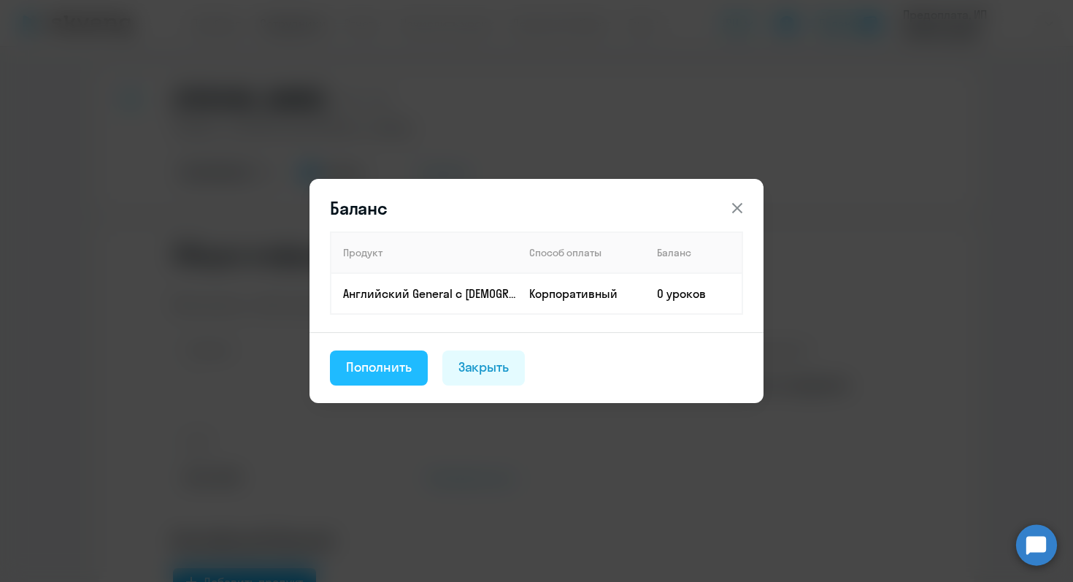
click at [393, 378] on button "Пополнить" at bounding box center [379, 367] width 98 height 35
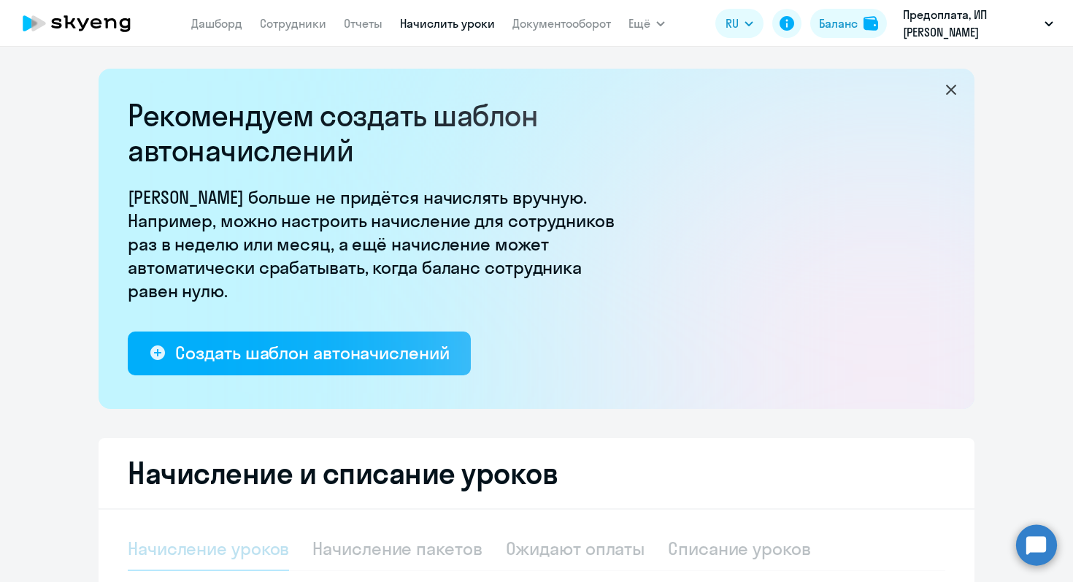
select select "10"
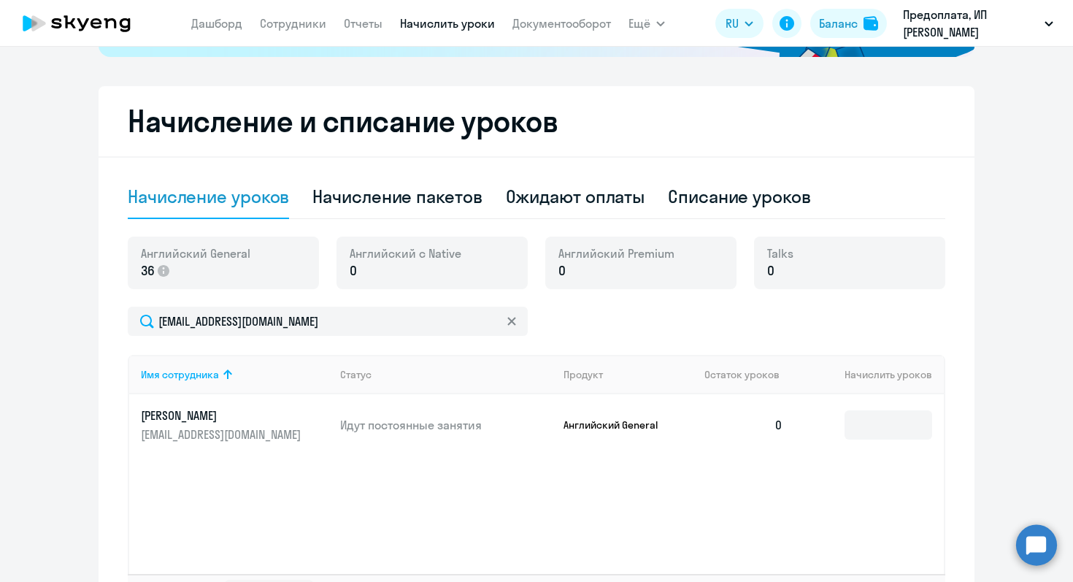
scroll to position [355, 0]
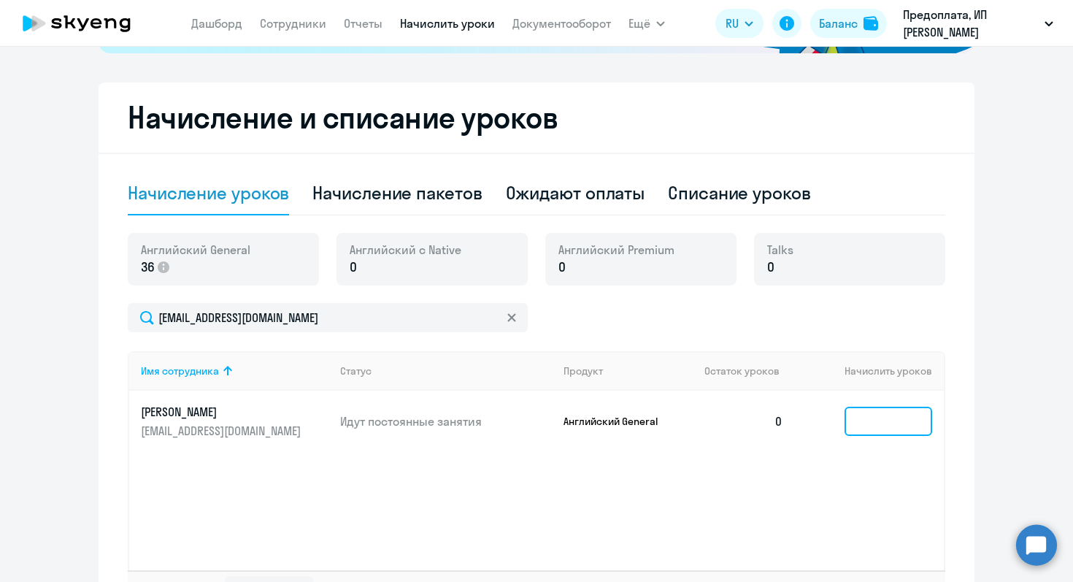
click at [887, 435] on input at bounding box center [888, 420] width 88 height 29
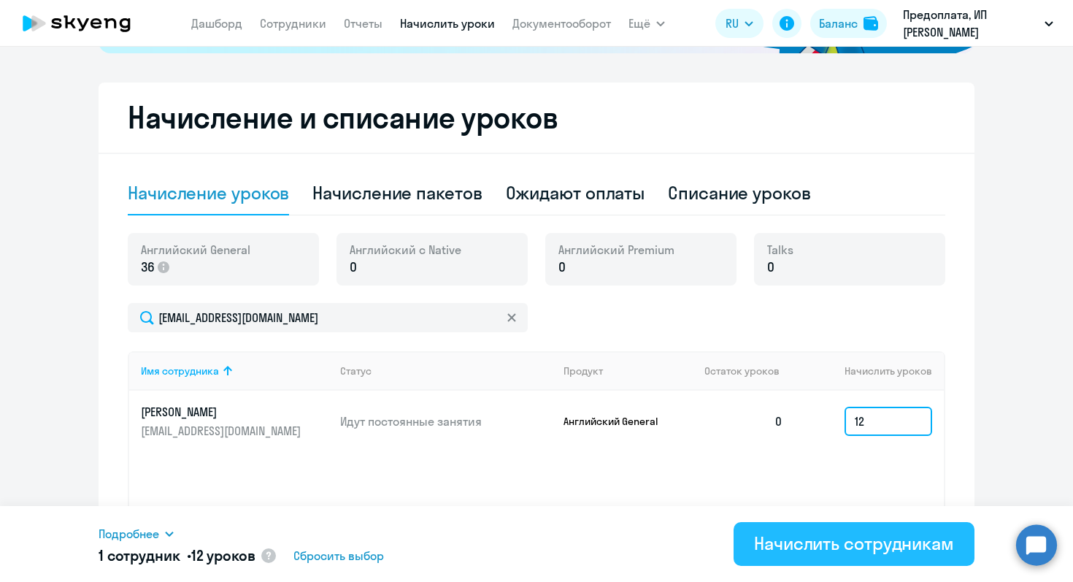
type input "12"
click at [866, 549] on div "Начислить сотрудникам" at bounding box center [854, 542] width 200 height 23
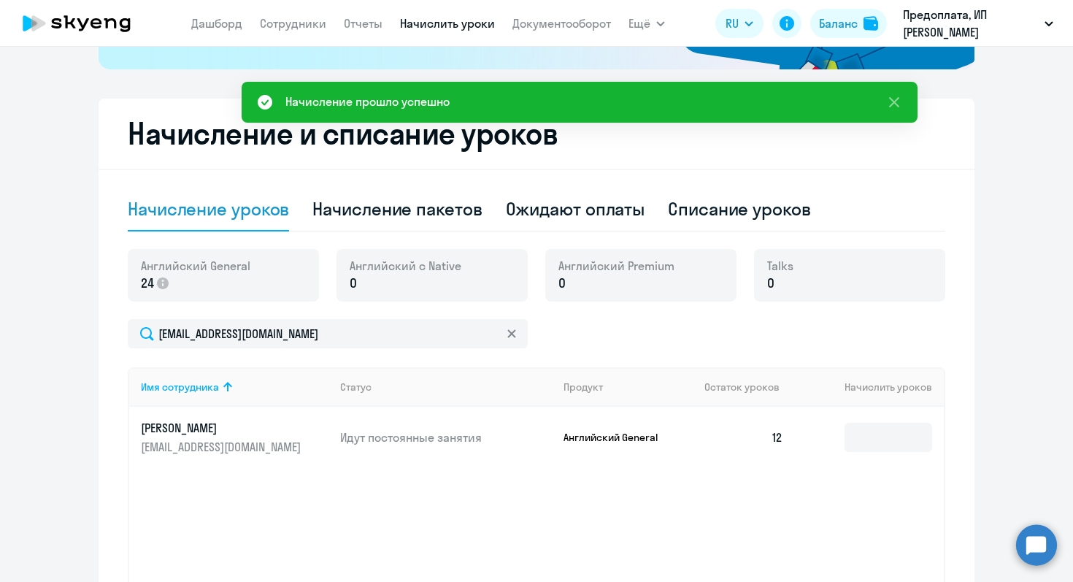
scroll to position [337, 0]
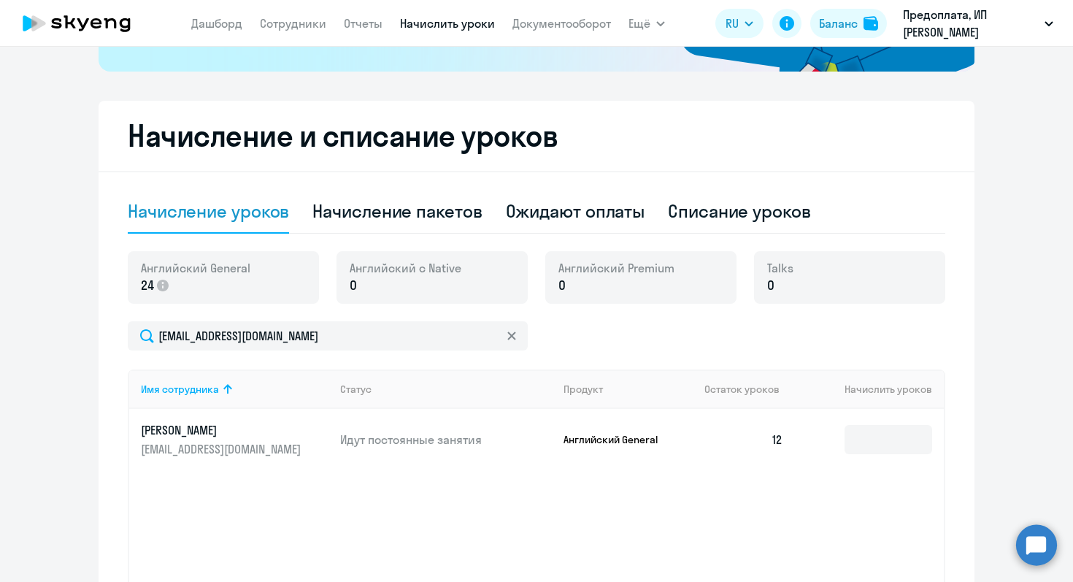
click at [513, 336] on icon at bounding box center [511, 335] width 9 height 9
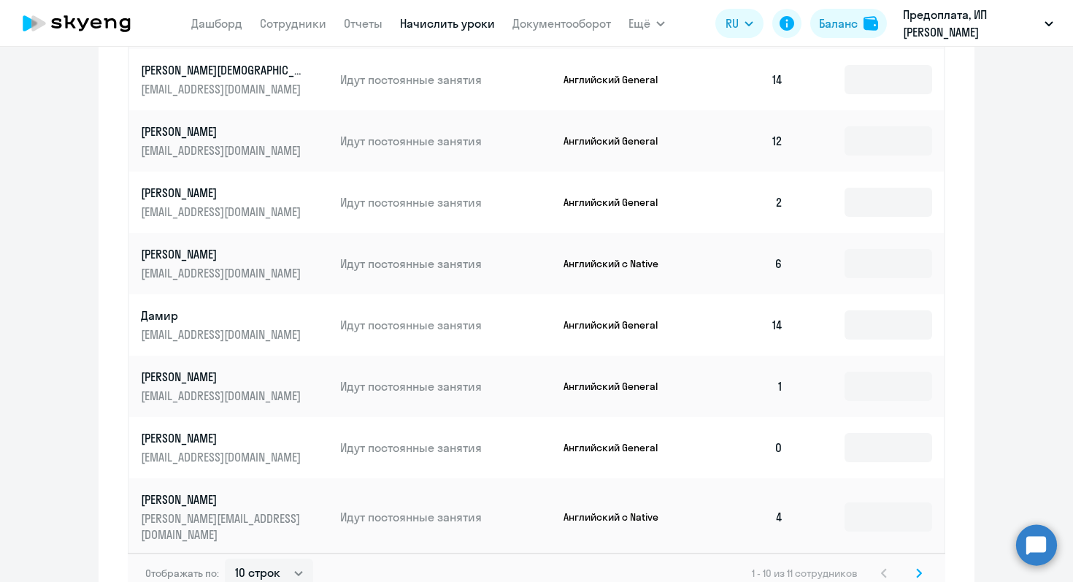
scroll to position [836, 0]
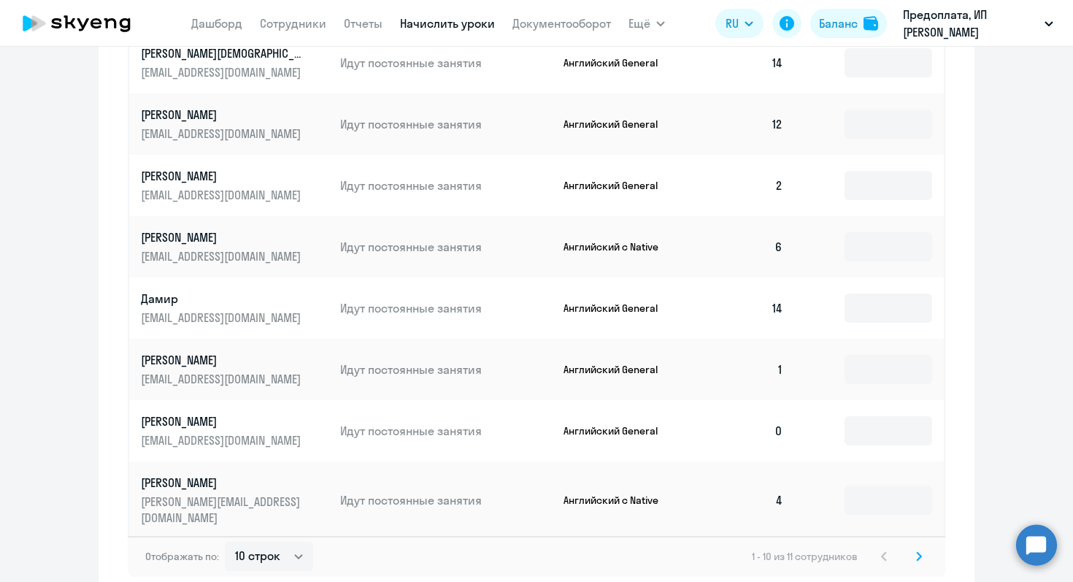
click at [685, 433] on app-product-badge "Английский General" at bounding box center [628, 430] width 130 height 13
click at [910, 428] on input at bounding box center [888, 430] width 88 height 29
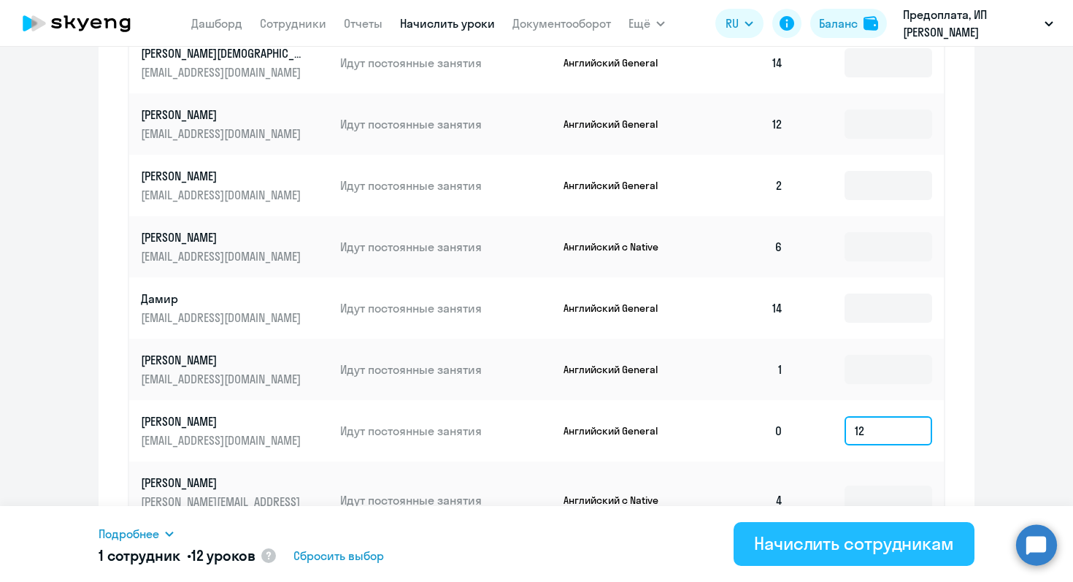
type input "12"
click at [847, 554] on div "Начислить сотрудникам" at bounding box center [854, 542] width 200 height 23
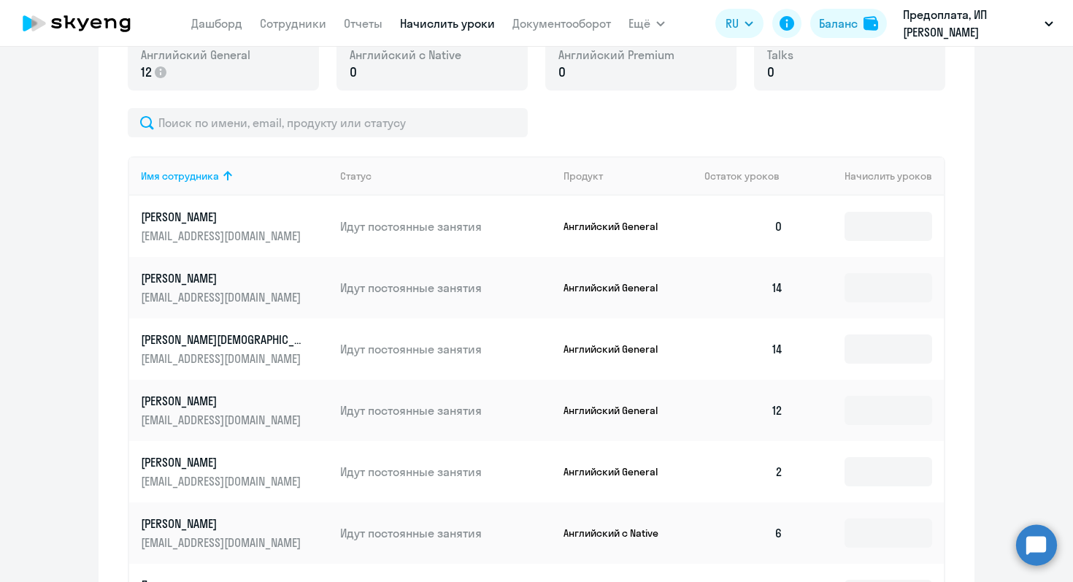
scroll to position [549, 0]
click at [898, 227] on input at bounding box center [888, 227] width 88 height 29
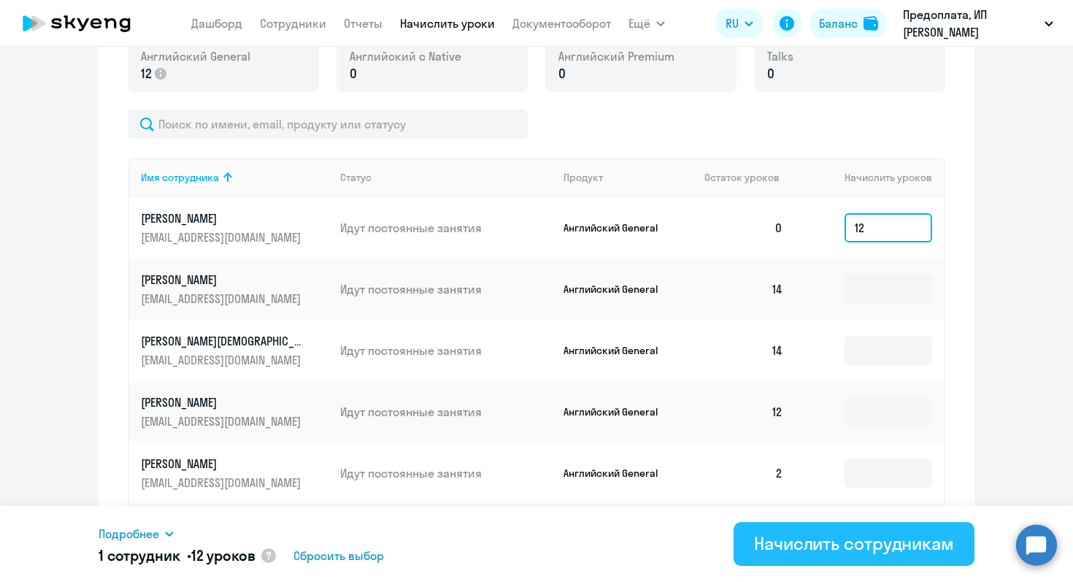
type input "12"
click at [843, 551] on div "Начислить сотрудникам" at bounding box center [854, 542] width 200 height 23
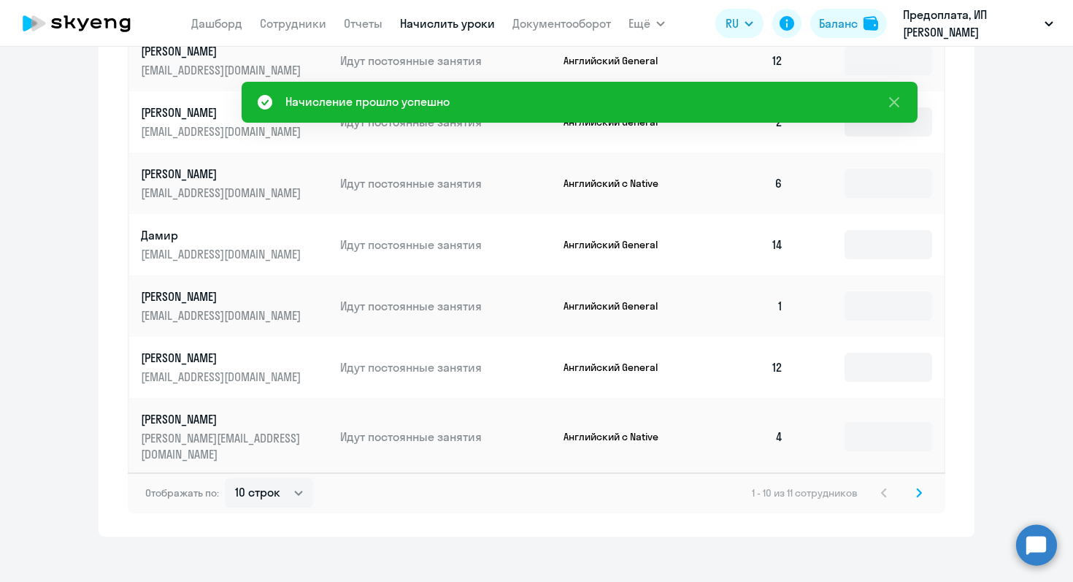
scroll to position [899, 0]
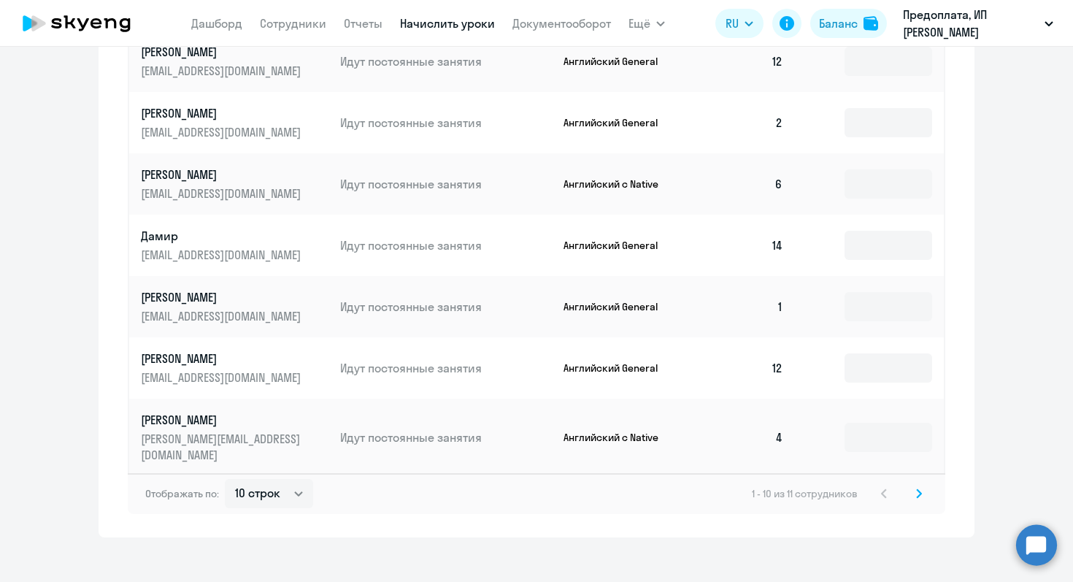
click at [922, 485] on svg-icon at bounding box center [919, 494] width 18 height 18
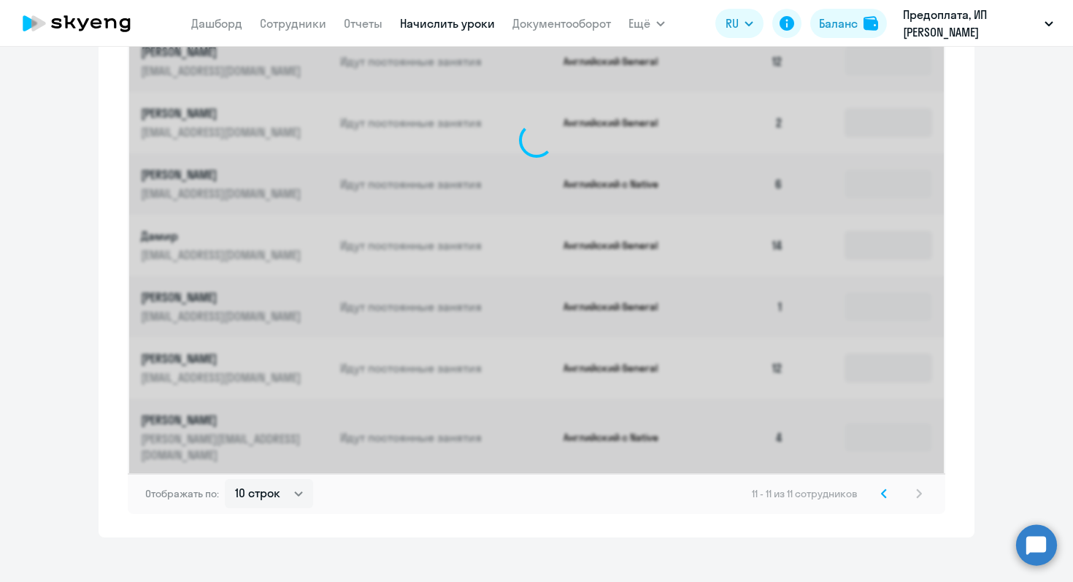
scroll to position [466, 0]
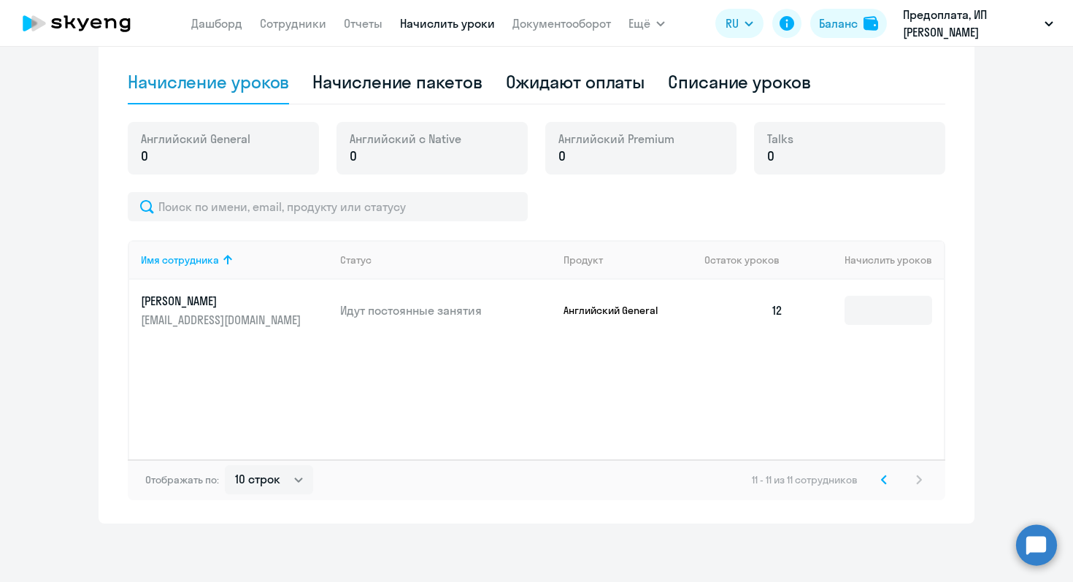
click at [885, 479] on icon at bounding box center [884, 479] width 6 height 10
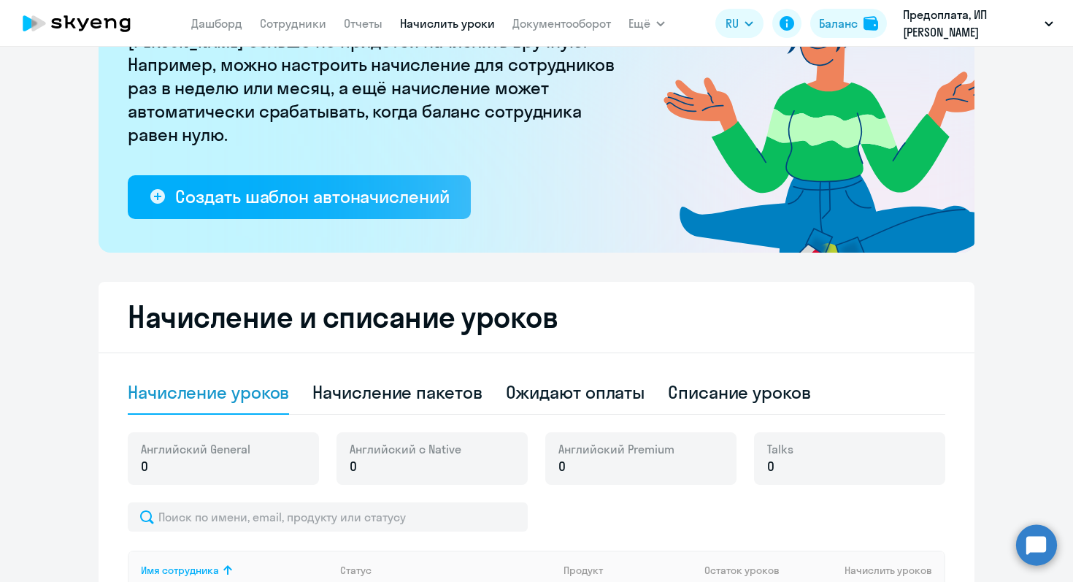
scroll to position [0, 0]
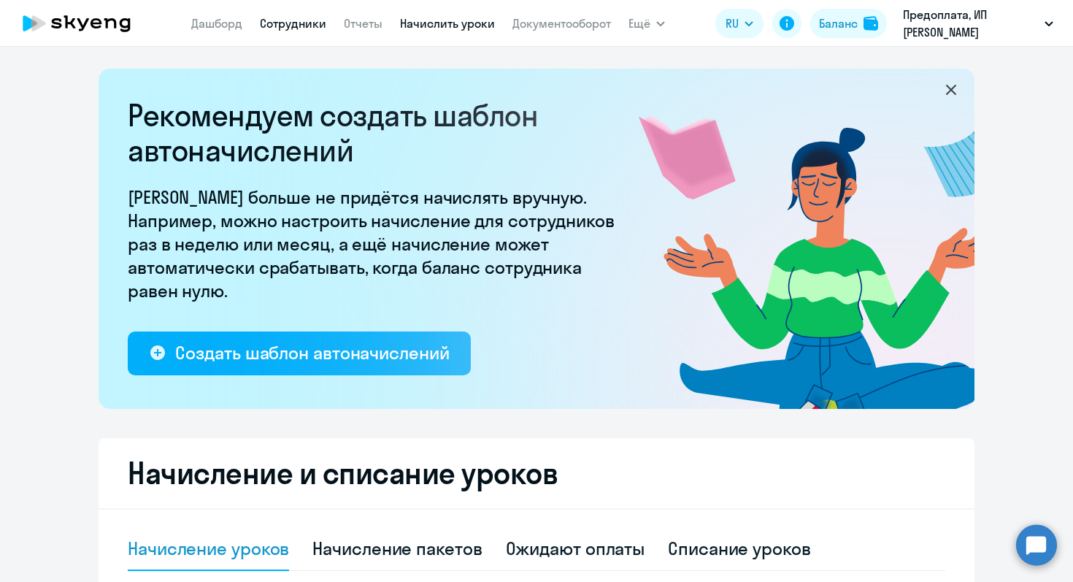
click at [286, 20] on link "Сотрудники" at bounding box center [293, 23] width 66 height 15
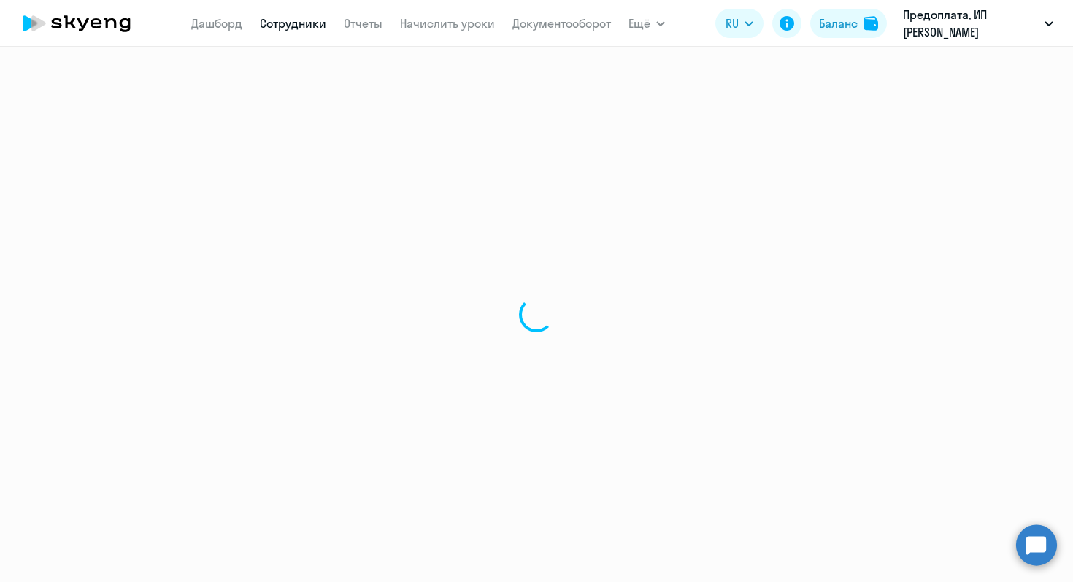
select select "30"
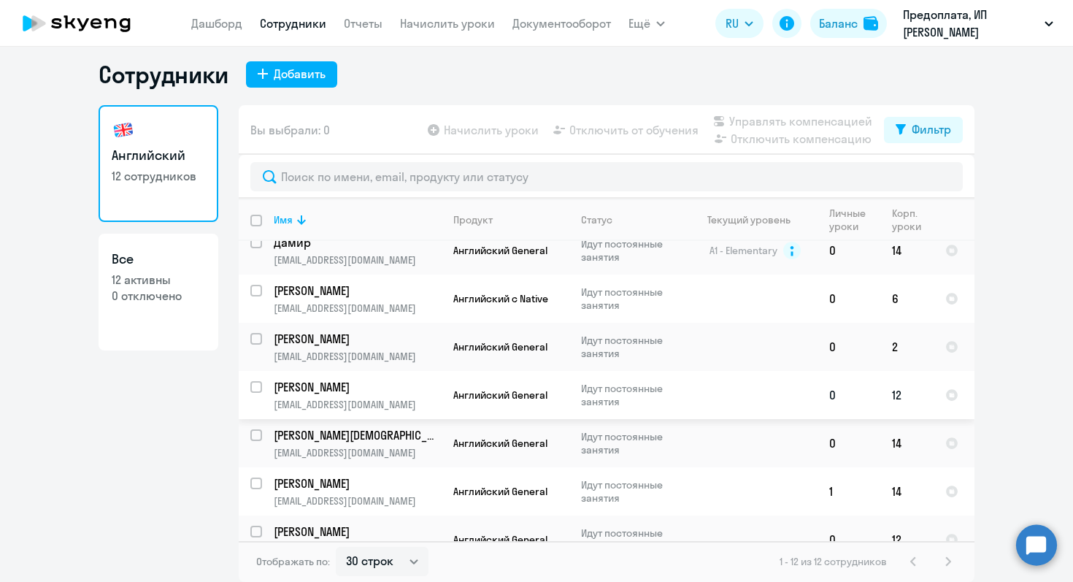
scroll to position [274, 0]
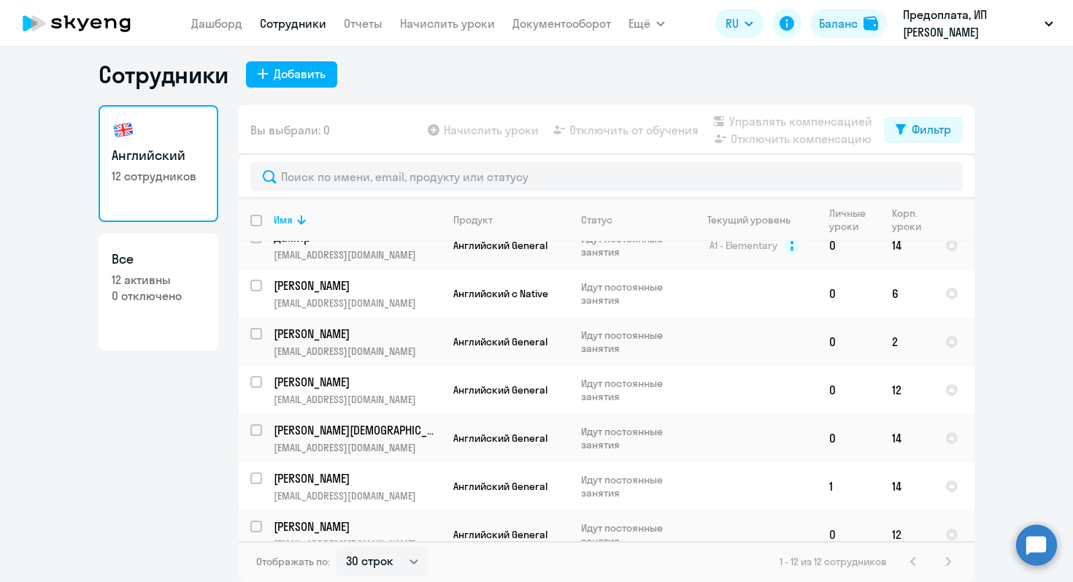
click at [339, 518] on p "[PERSON_NAME]" at bounding box center [356, 526] width 165 height 16
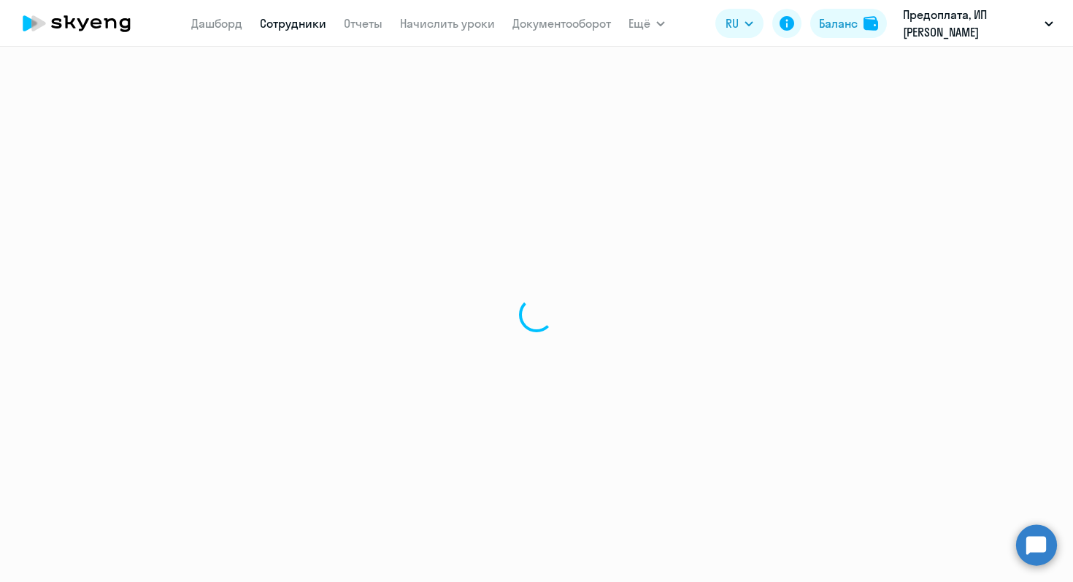
select select "english"
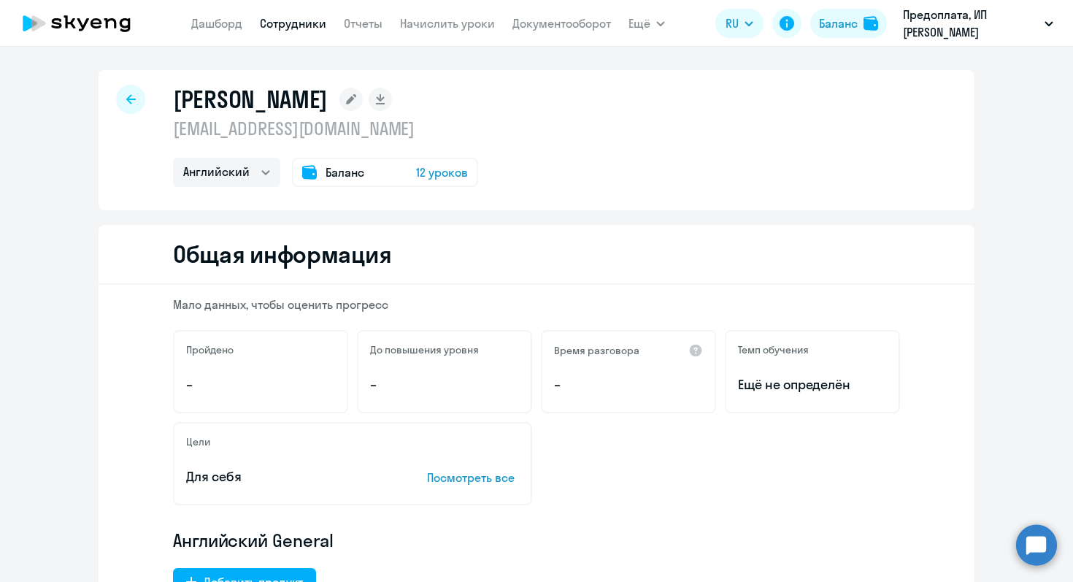
click at [132, 100] on icon at bounding box center [130, 99] width 9 height 10
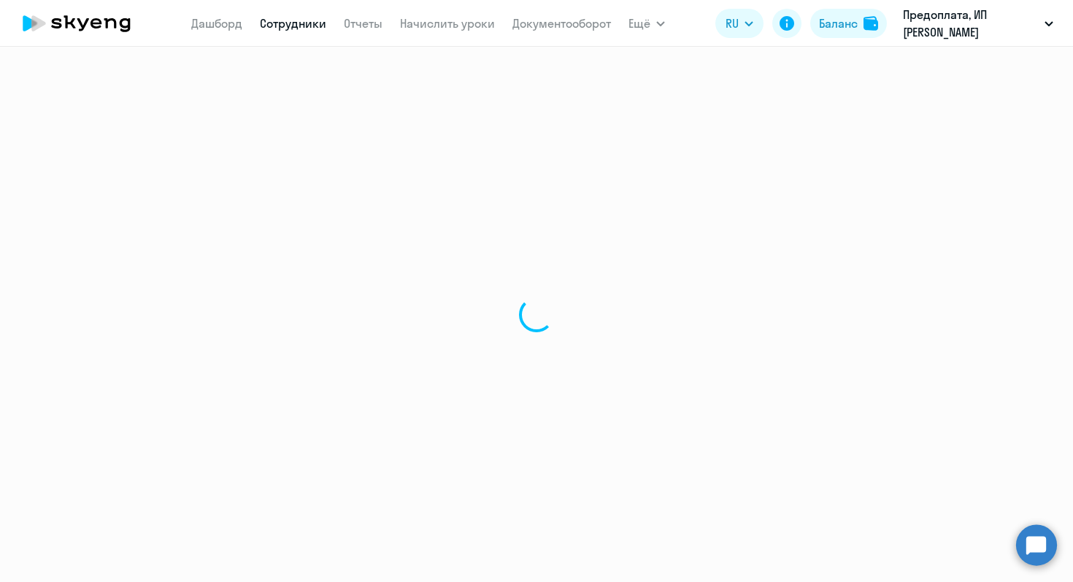
select select "30"
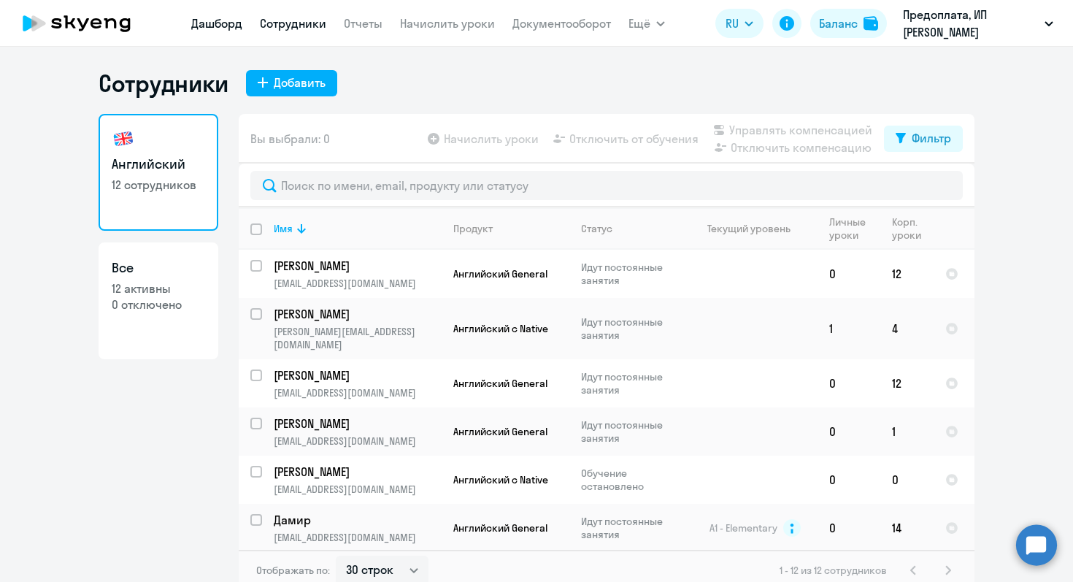
click at [221, 23] on link "Дашборд" at bounding box center [216, 23] width 51 height 15
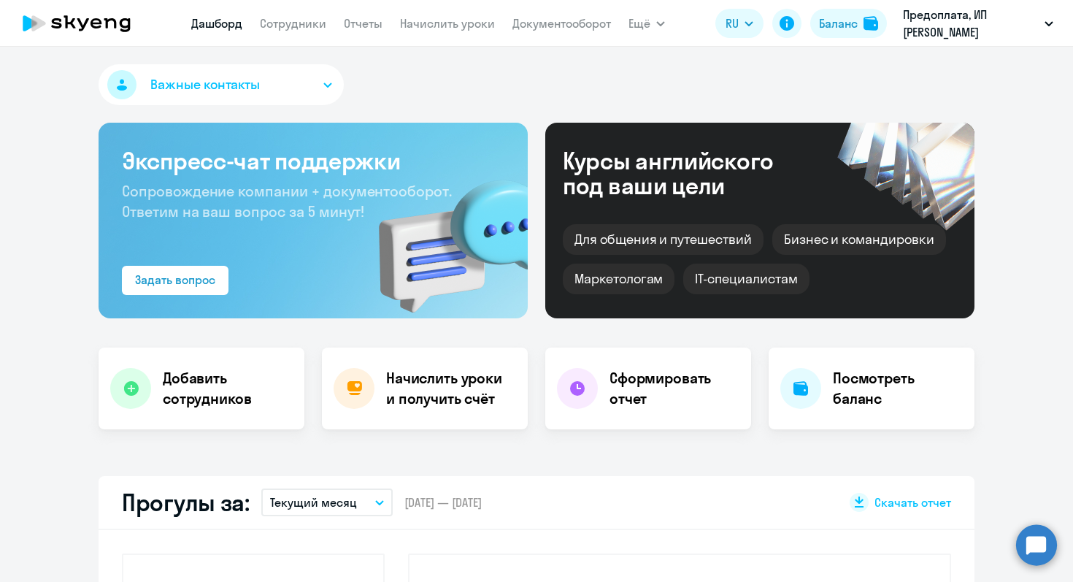
select select "30"
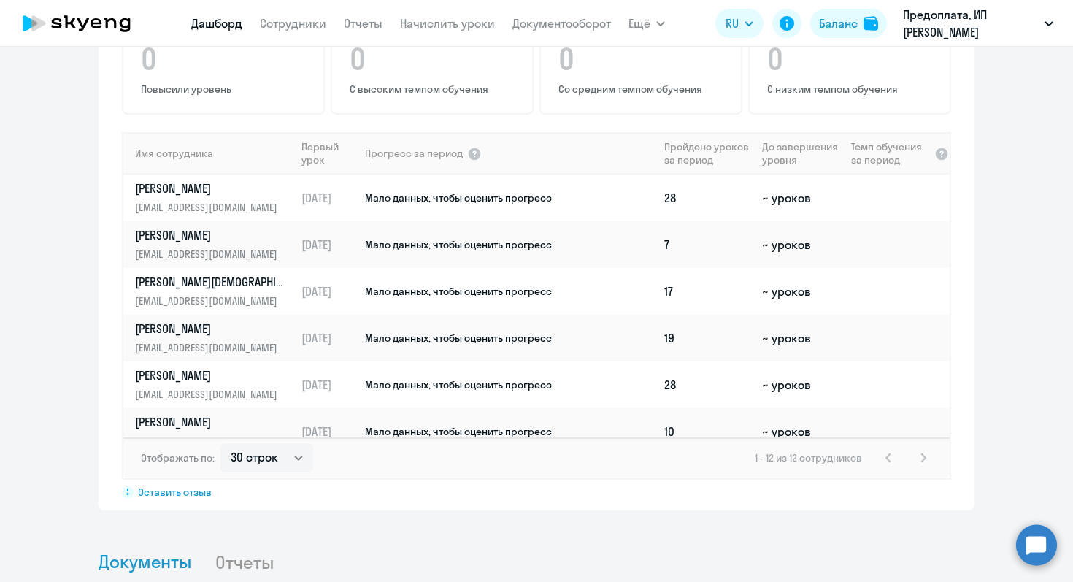
click at [924, 449] on div "1 - 12 из 12 сотрудников" at bounding box center [843, 458] width 177 height 18
